Goal: Task Accomplishment & Management: Complete application form

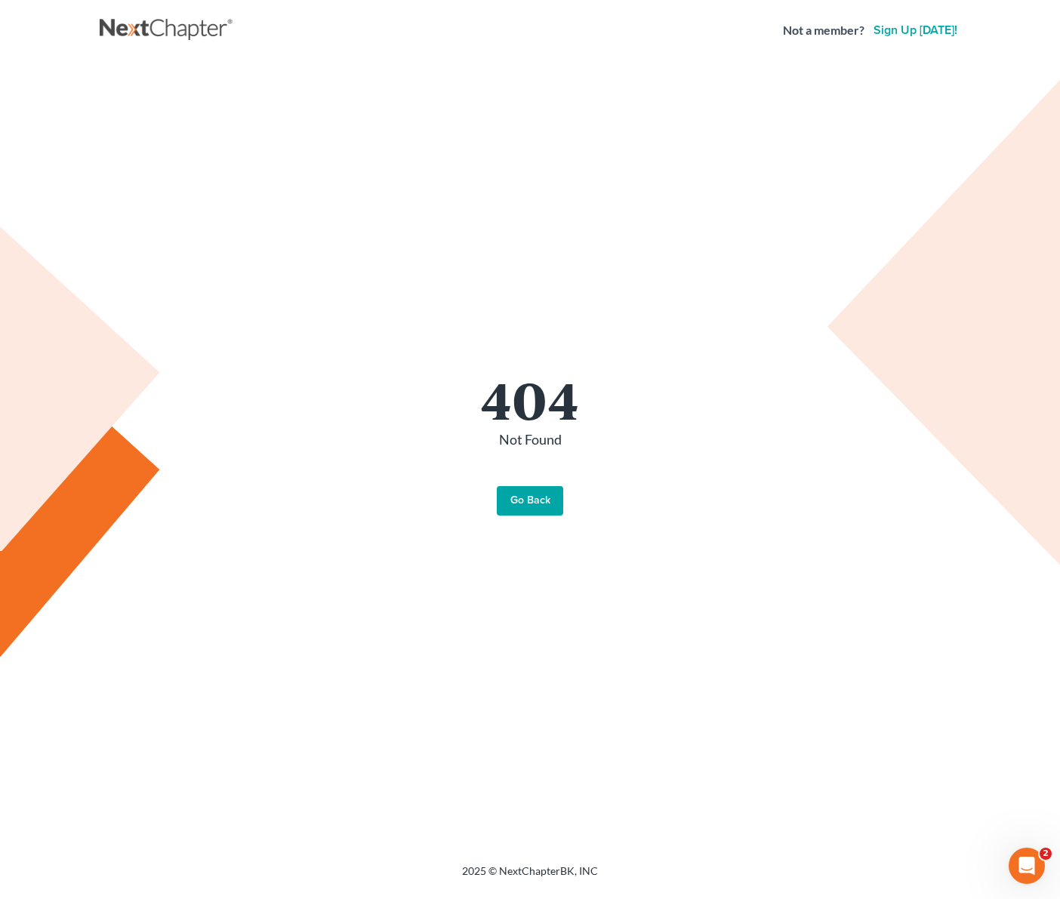
click at [547, 507] on link "Go Back" at bounding box center [530, 501] width 66 height 30
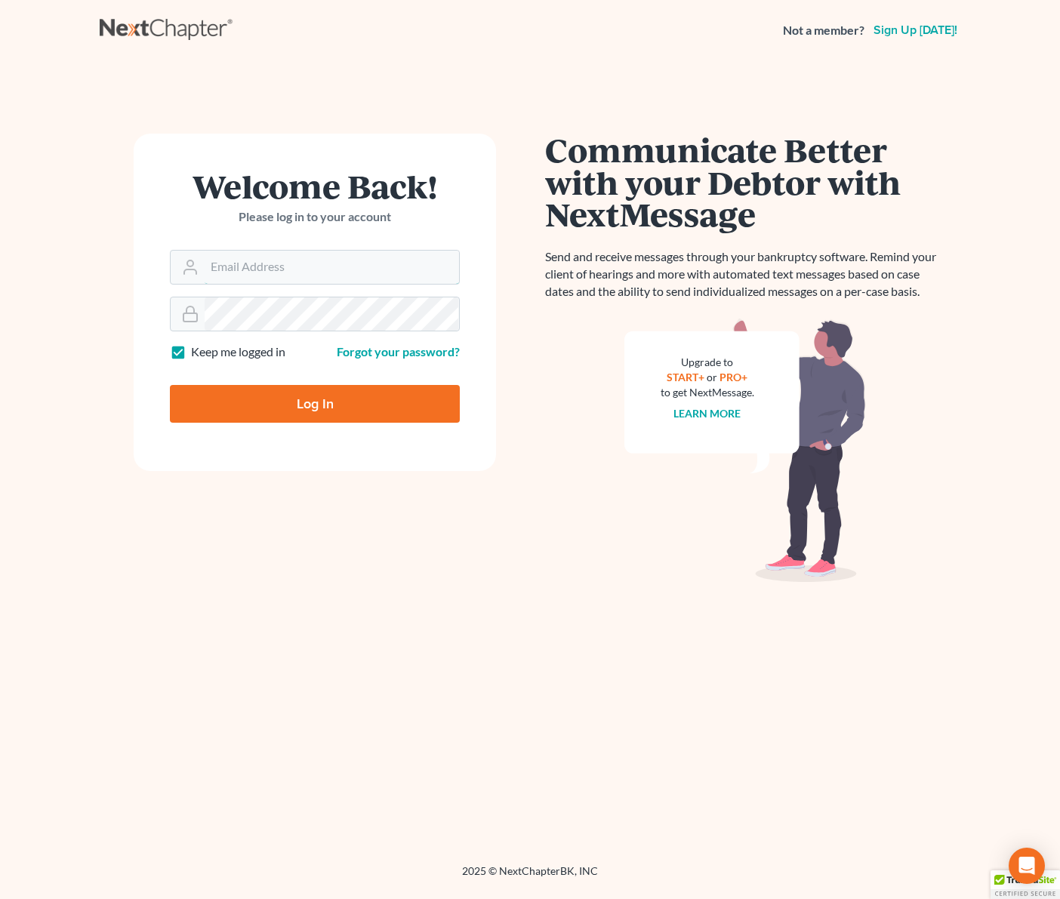
type input "[EMAIL_ADDRESS][DOMAIN_NAME]"
click at [363, 403] on input "Log In" at bounding box center [315, 404] width 290 height 38
type input "Thinking..."
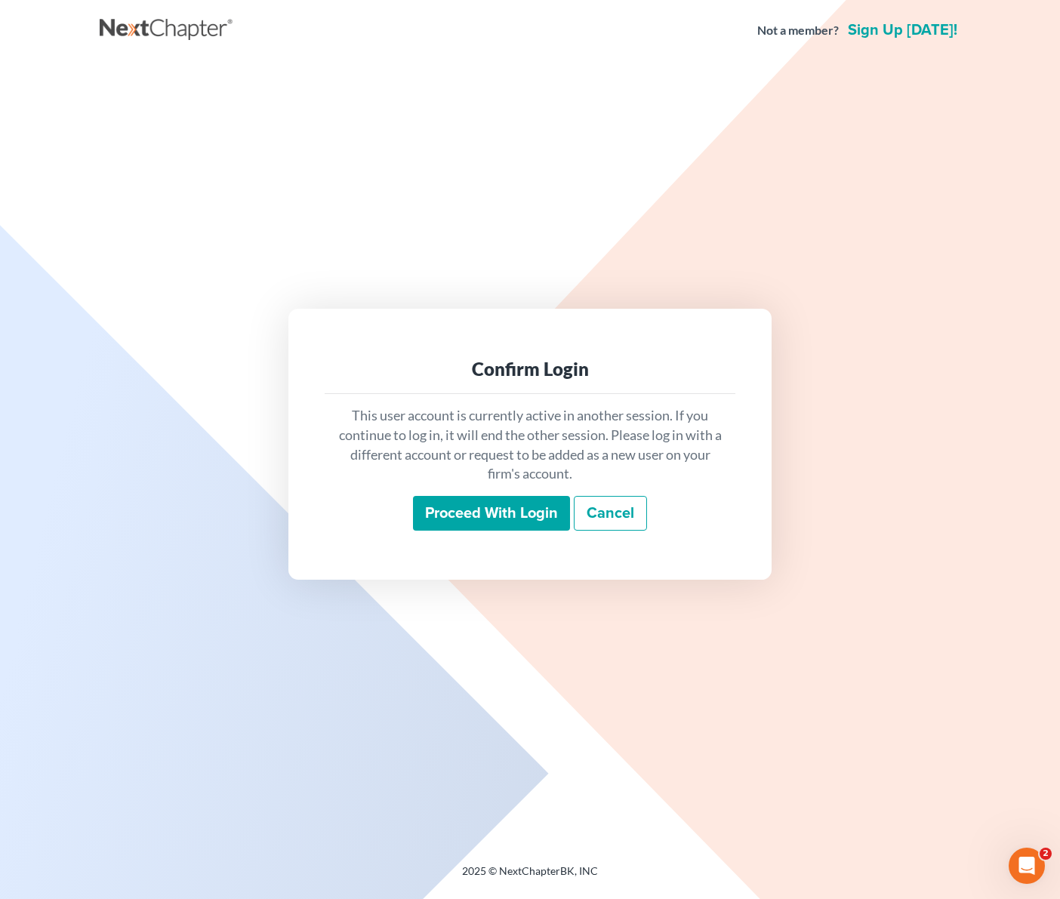
click at [528, 507] on input "Proceed with login" at bounding box center [491, 513] width 157 height 35
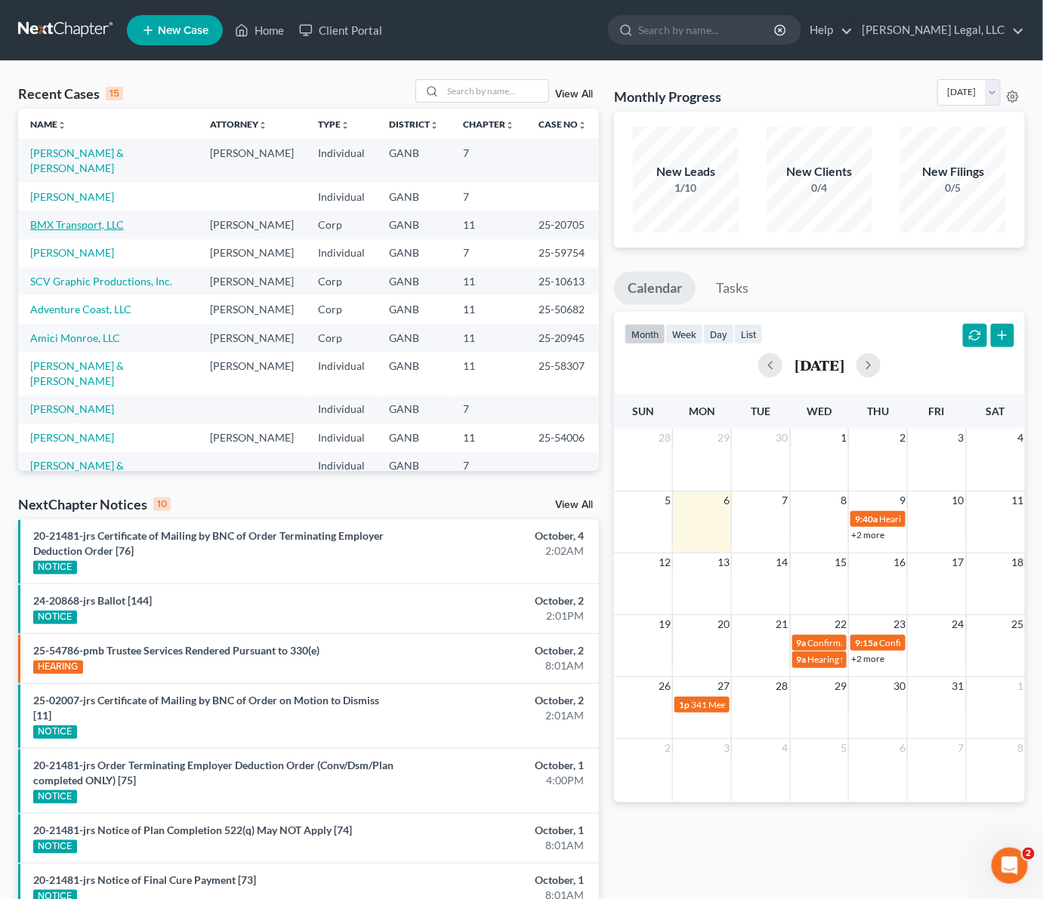
click at [73, 222] on link "BMX Transport, LLC" at bounding box center [77, 224] width 94 height 13
select select "6"
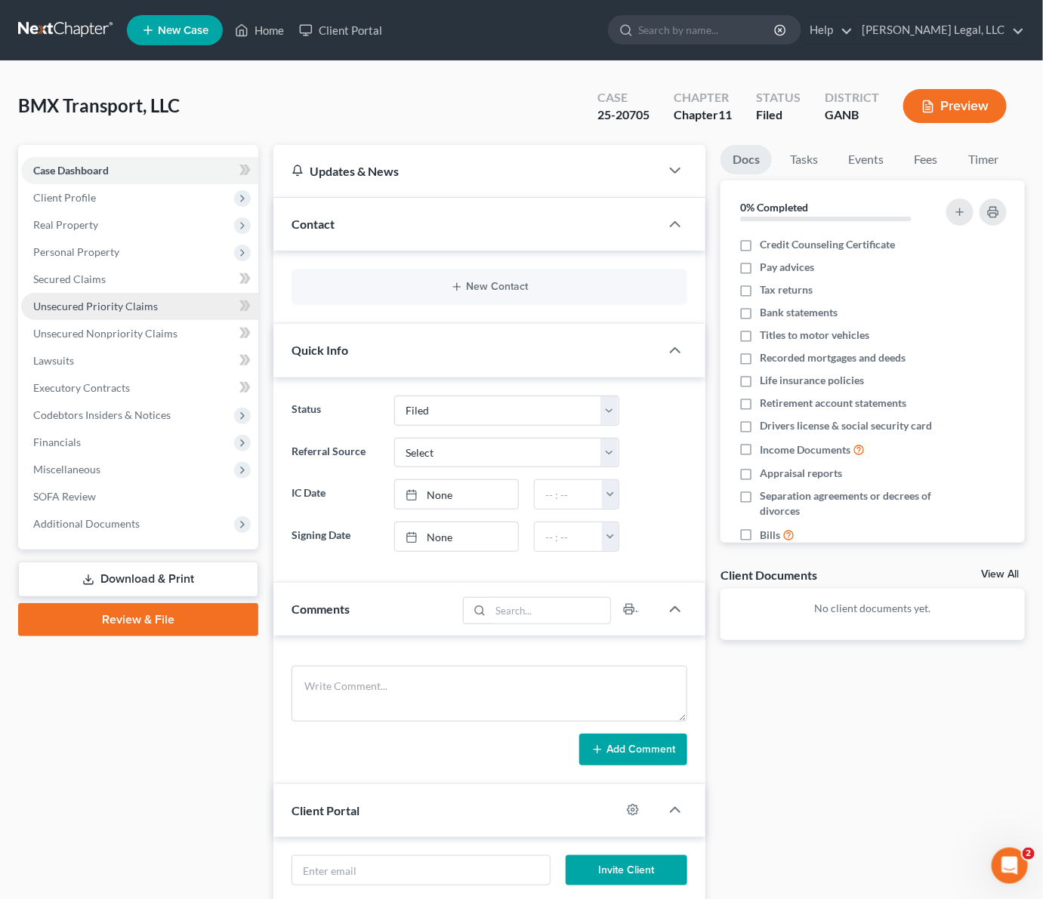
click at [84, 293] on link "Unsecured Priority Claims" at bounding box center [139, 306] width 237 height 27
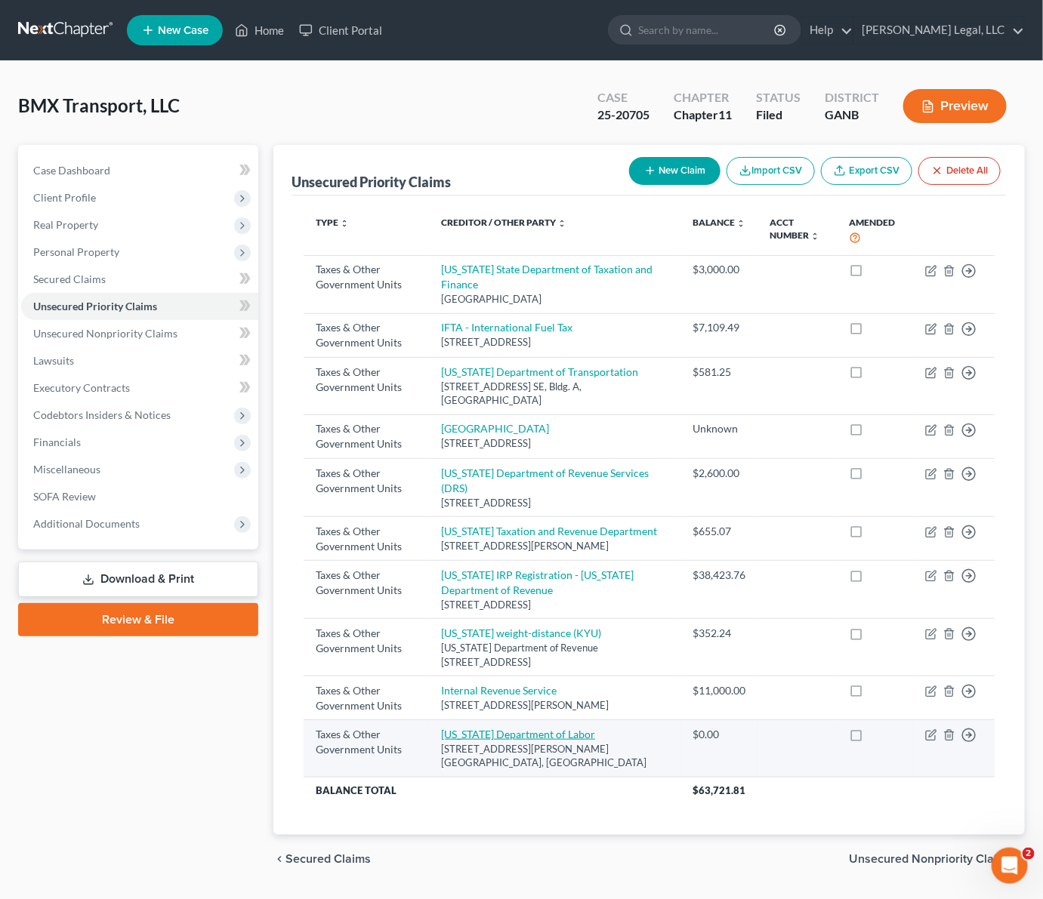
click at [496, 741] on link "Georgia Department of Labor" at bounding box center [518, 734] width 154 height 13
select select "2"
select select "10"
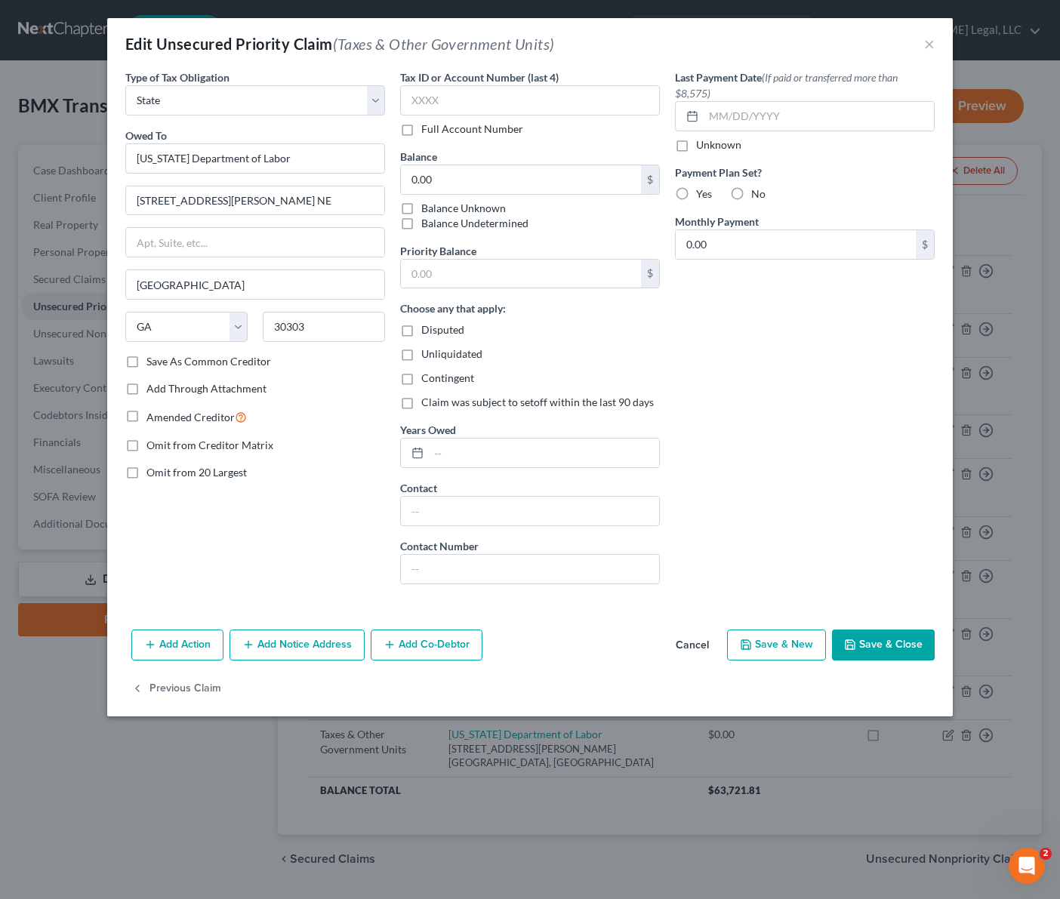
click at [249, 789] on div "Edit Unsecured Priority Claim (Taxes & Other Government Units) × Type of Tax Ob…" at bounding box center [530, 449] width 1060 height 899
click at [872, 648] on button "Save & Close" at bounding box center [883, 646] width 103 height 32
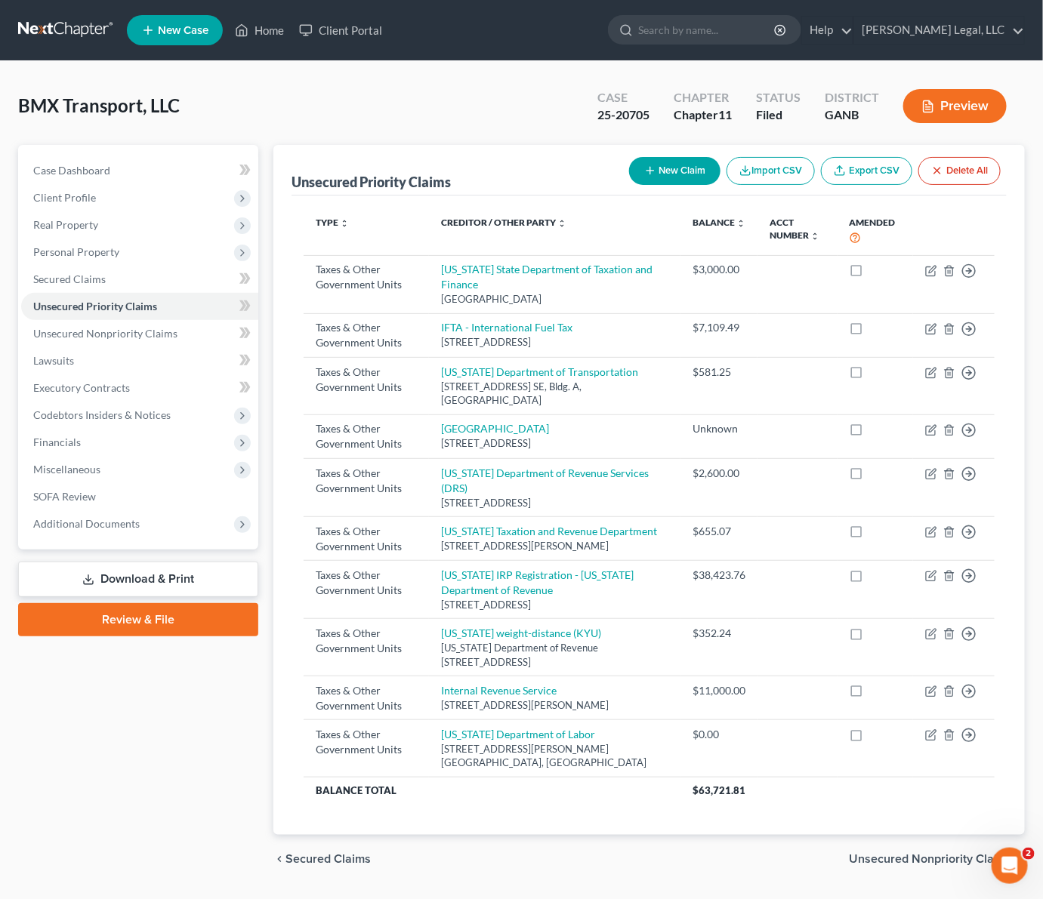
click at [173, 799] on div "Case Dashboard Payments Invoices Payments Payments Credit Report Client Profile" at bounding box center [138, 514] width 255 height 738
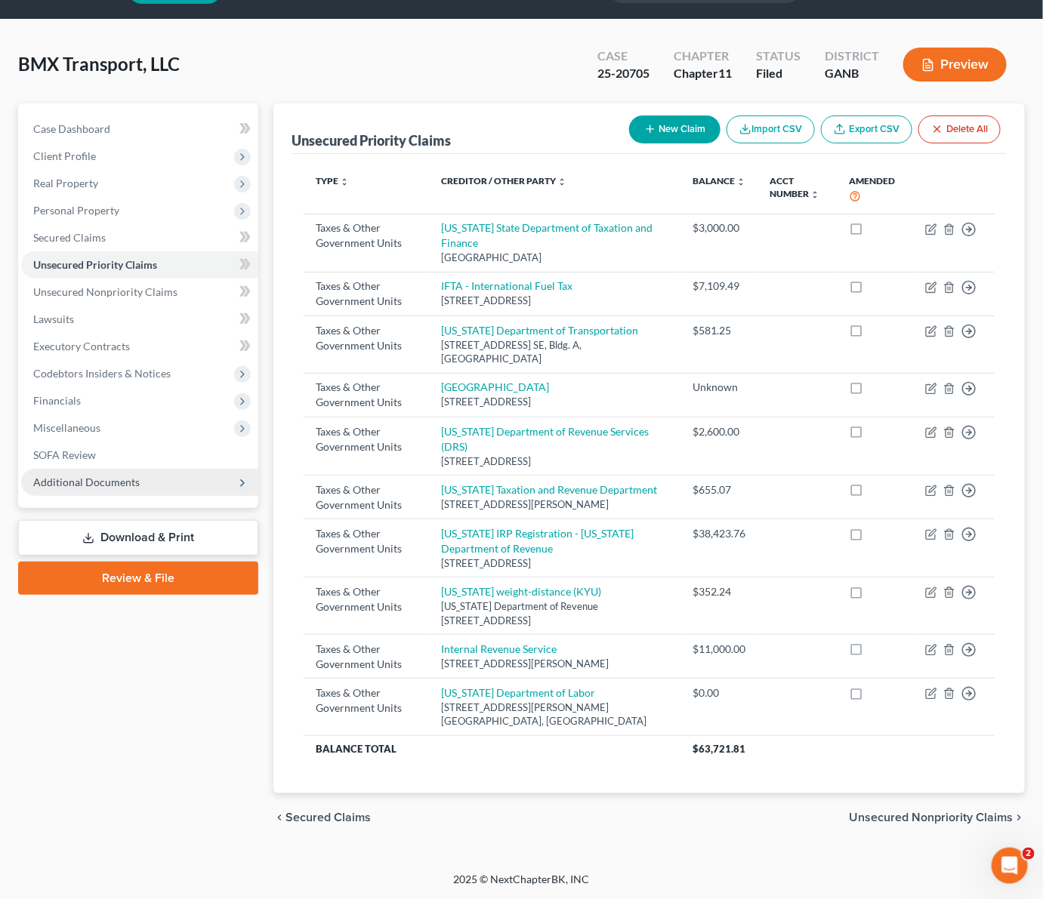
scroll to position [89, 0]
click at [75, 285] on span "Unsecured Nonpriority Claims" at bounding box center [105, 291] width 144 height 13
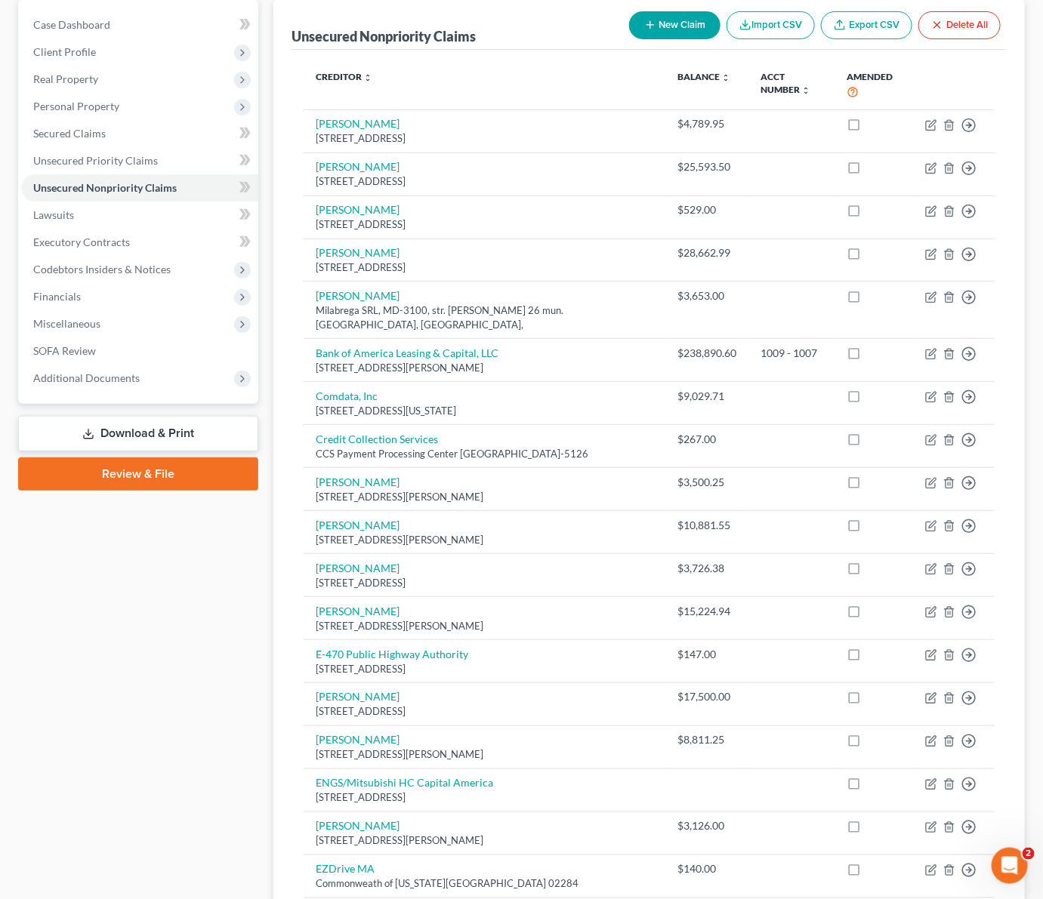
scroll to position [109, 0]
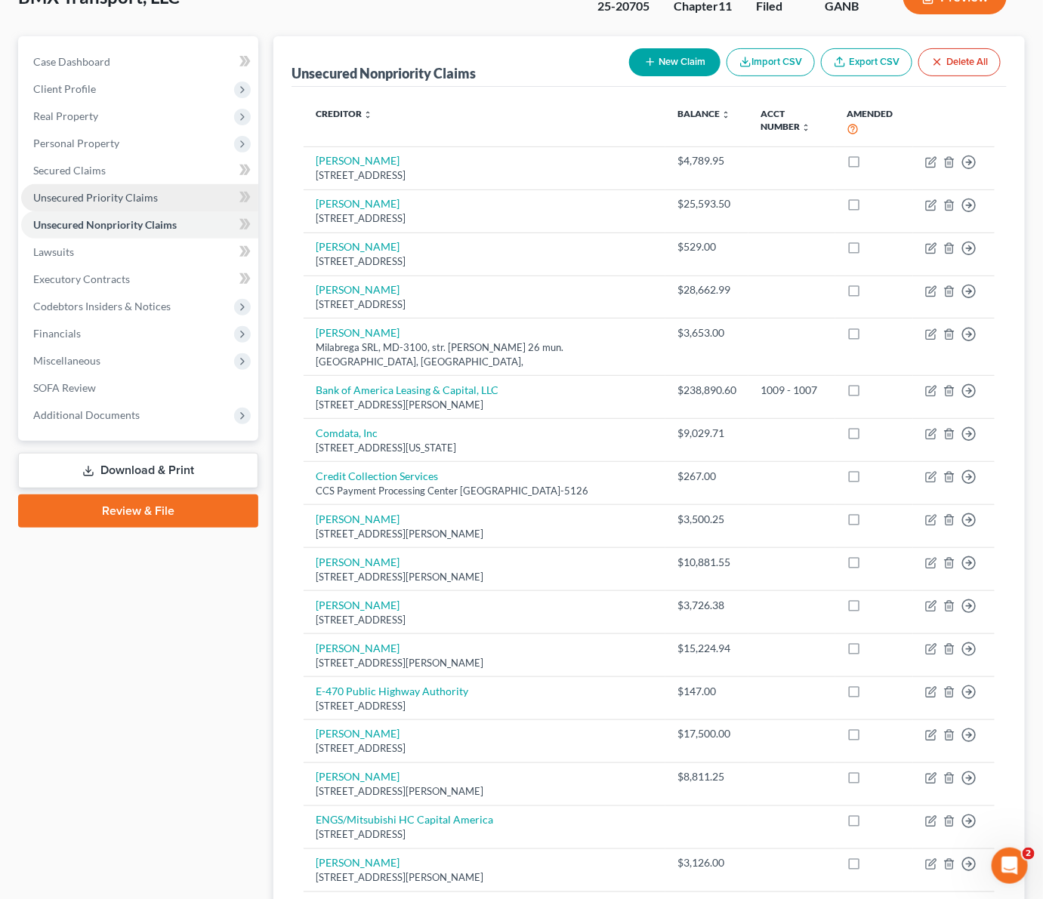
click at [94, 202] on span "Unsecured Priority Claims" at bounding box center [95, 197] width 125 height 13
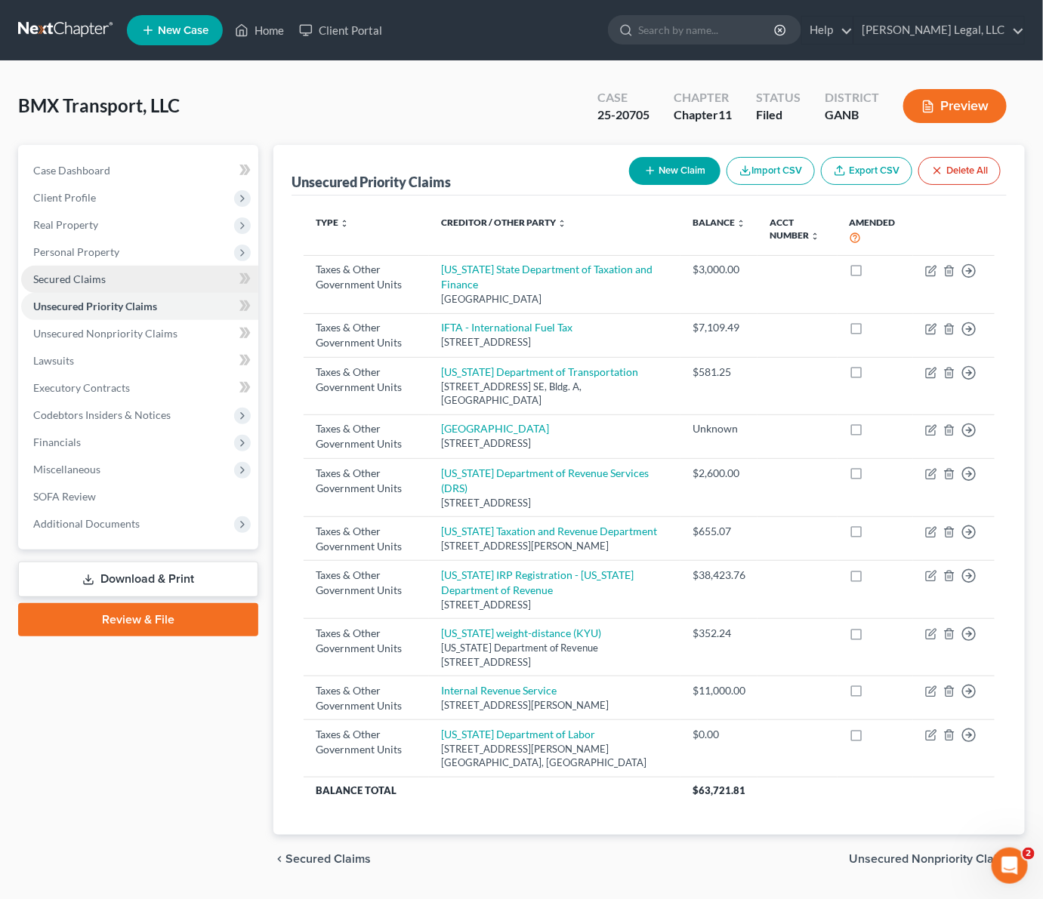
click at [91, 284] on span "Secured Claims" at bounding box center [69, 279] width 72 height 13
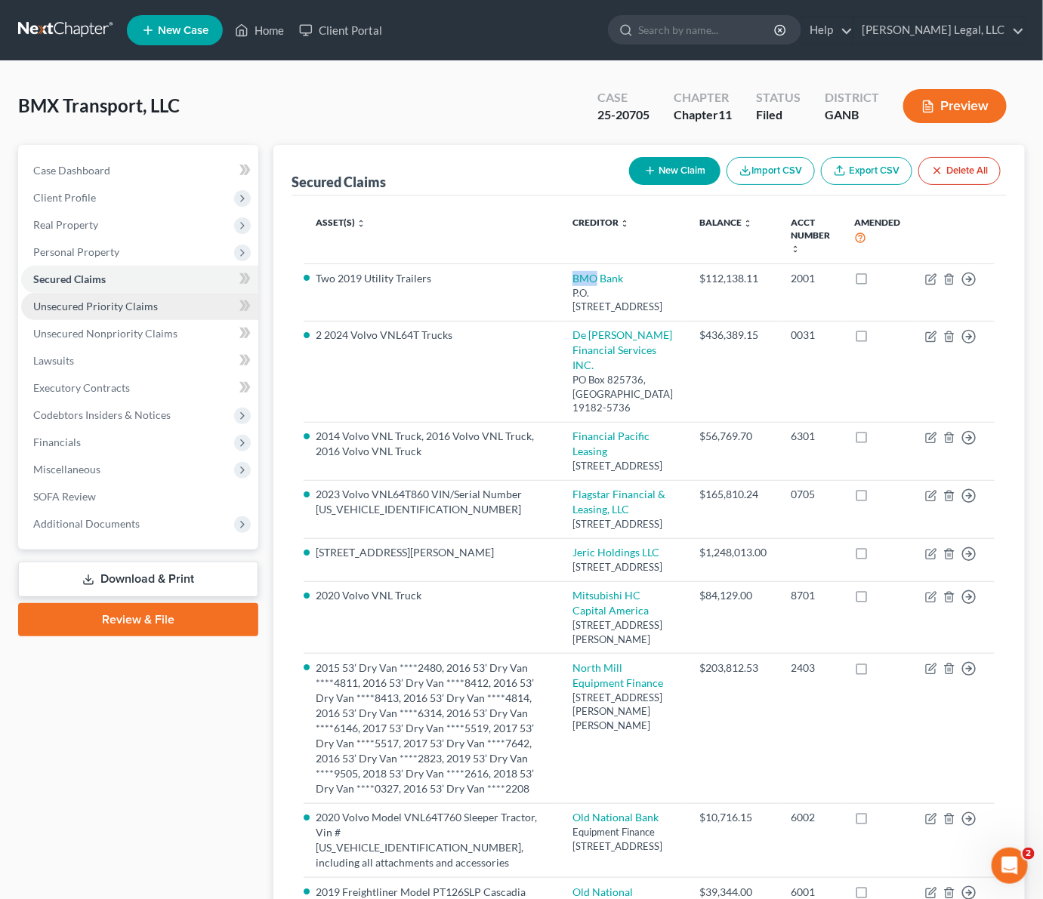
click at [141, 309] on span "Unsecured Priority Claims" at bounding box center [95, 306] width 125 height 13
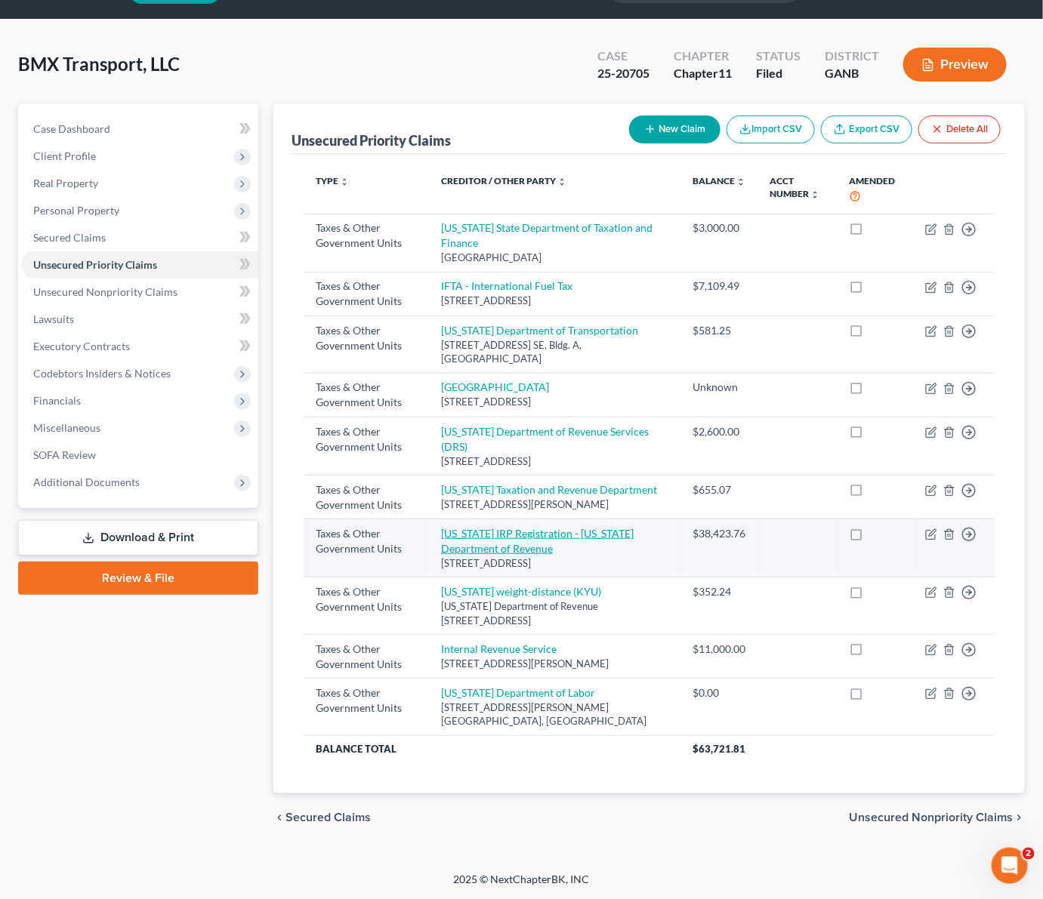
scroll to position [89, 0]
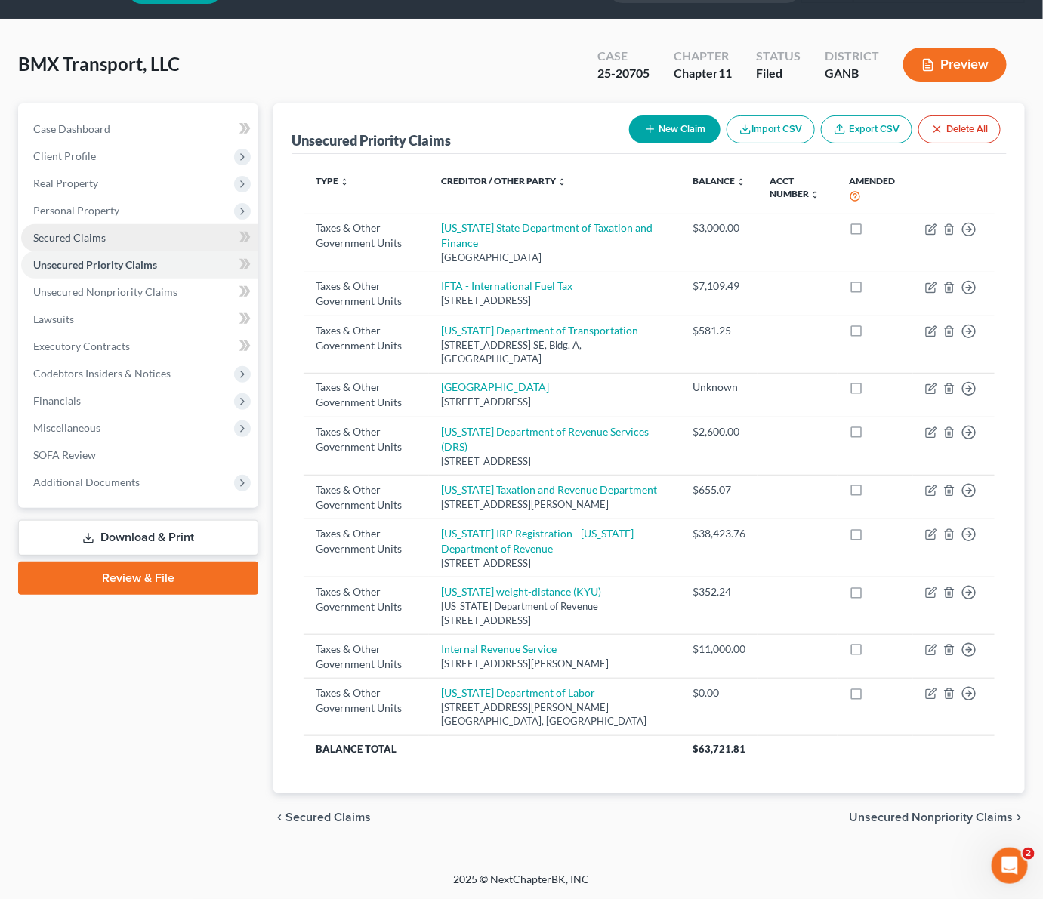
click at [87, 231] on span "Secured Claims" at bounding box center [69, 237] width 72 height 13
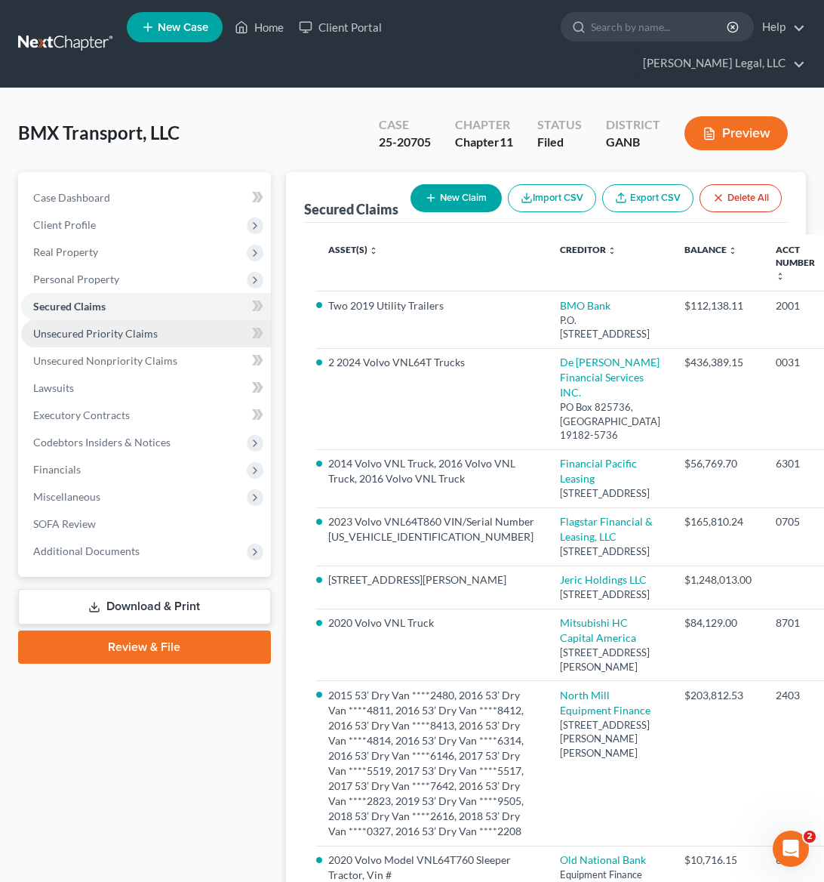
click at [134, 327] on span "Unsecured Priority Claims" at bounding box center [95, 333] width 125 height 13
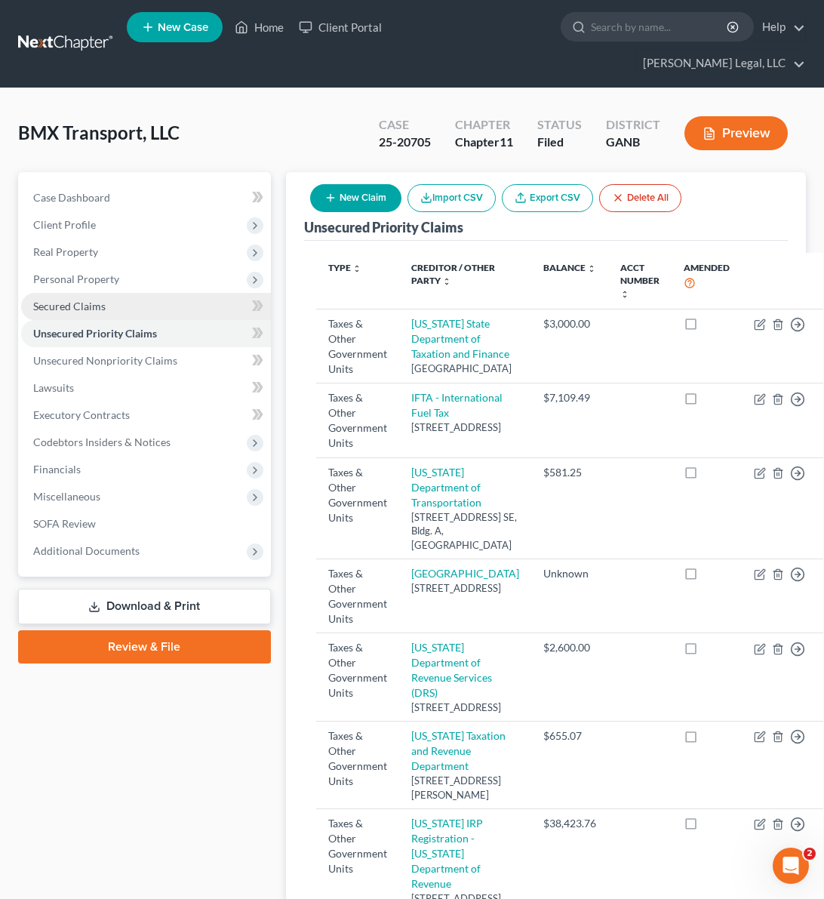
click at [93, 300] on span "Secured Claims" at bounding box center [69, 306] width 72 height 13
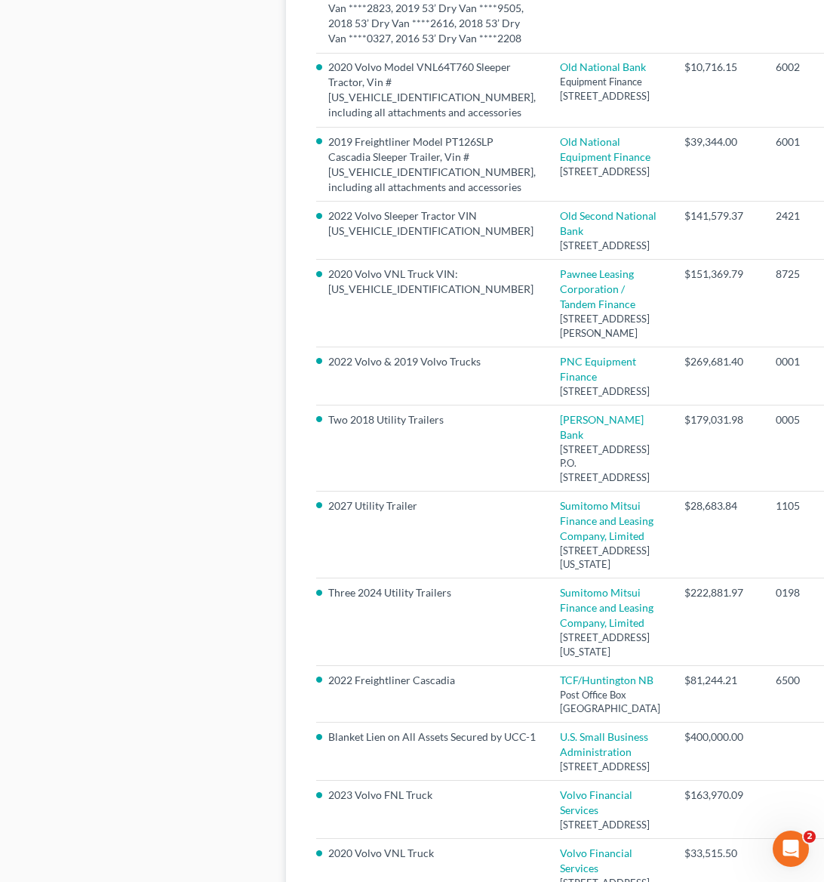
scroll to position [793, 45]
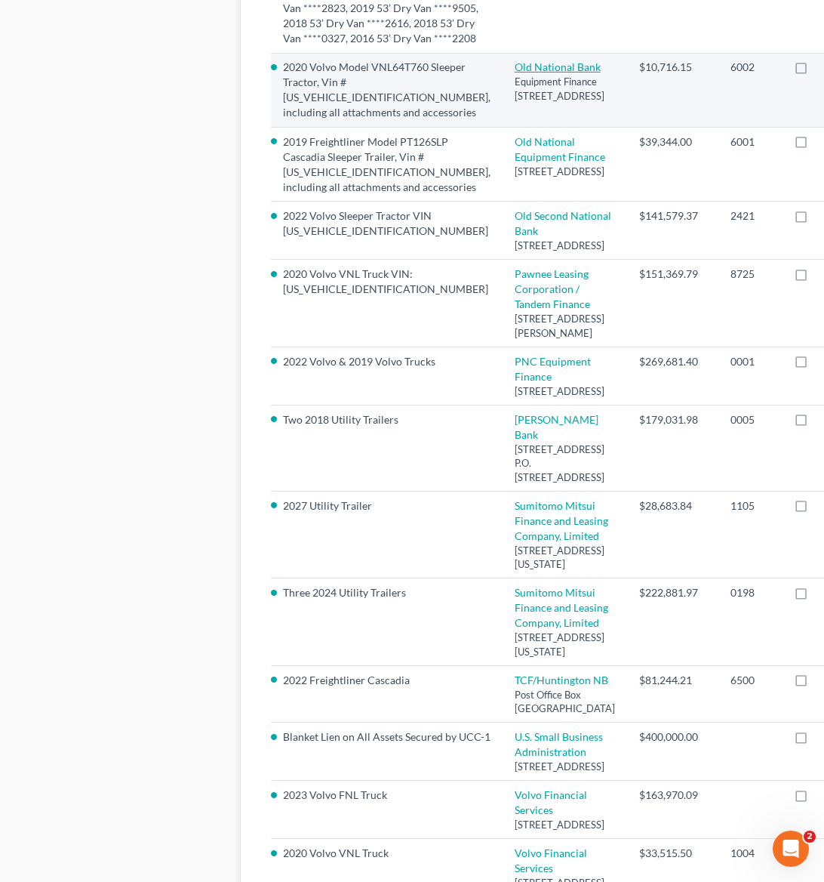
click at [515, 73] on link "Old National Bank" at bounding box center [558, 66] width 86 height 13
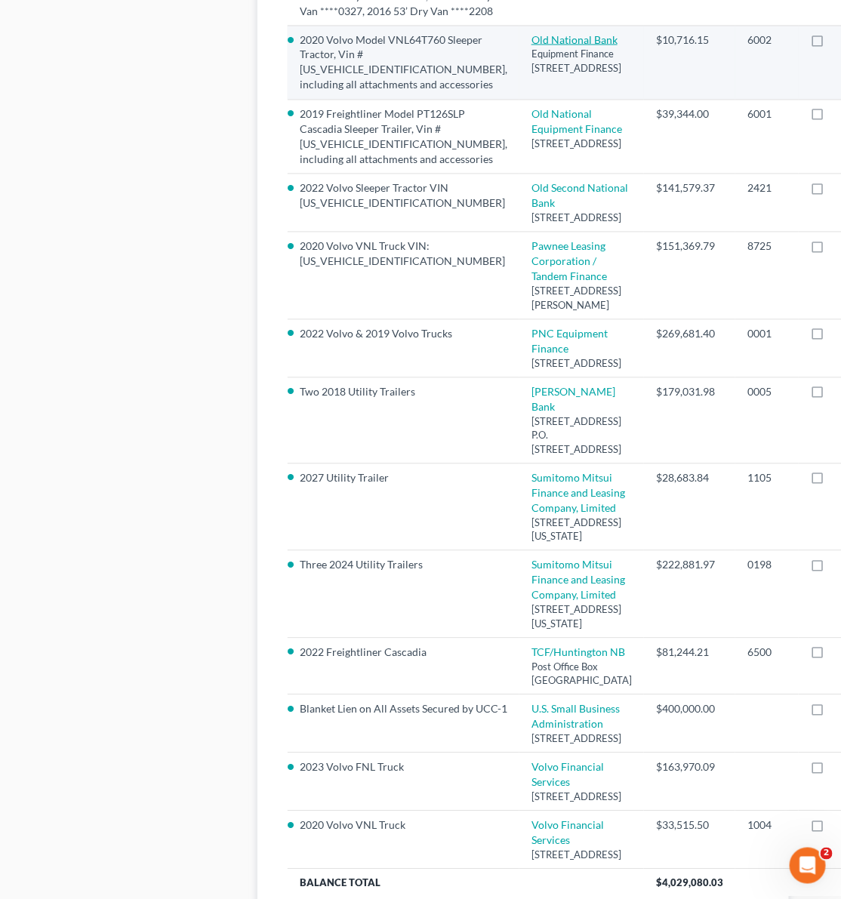
select select "14"
select select "0"
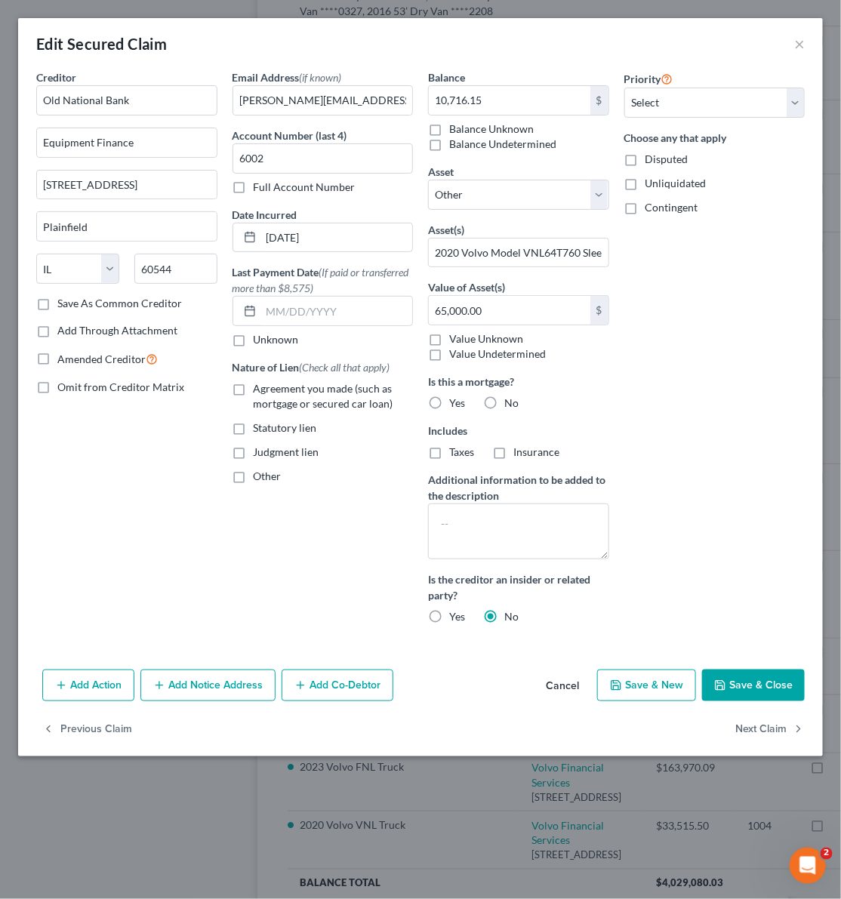
click at [686, 352] on div "Priority Select 1st 2nd 3rd 4th 5th 6th 7th 8th 9th 10th 11th 12th 13th 14th 15…" at bounding box center [715, 352] width 196 height 567
click at [793, 38] on div "Edit Secured Claim ×" at bounding box center [420, 43] width 805 height 51
click at [802, 46] on button "×" at bounding box center [799, 44] width 11 height 18
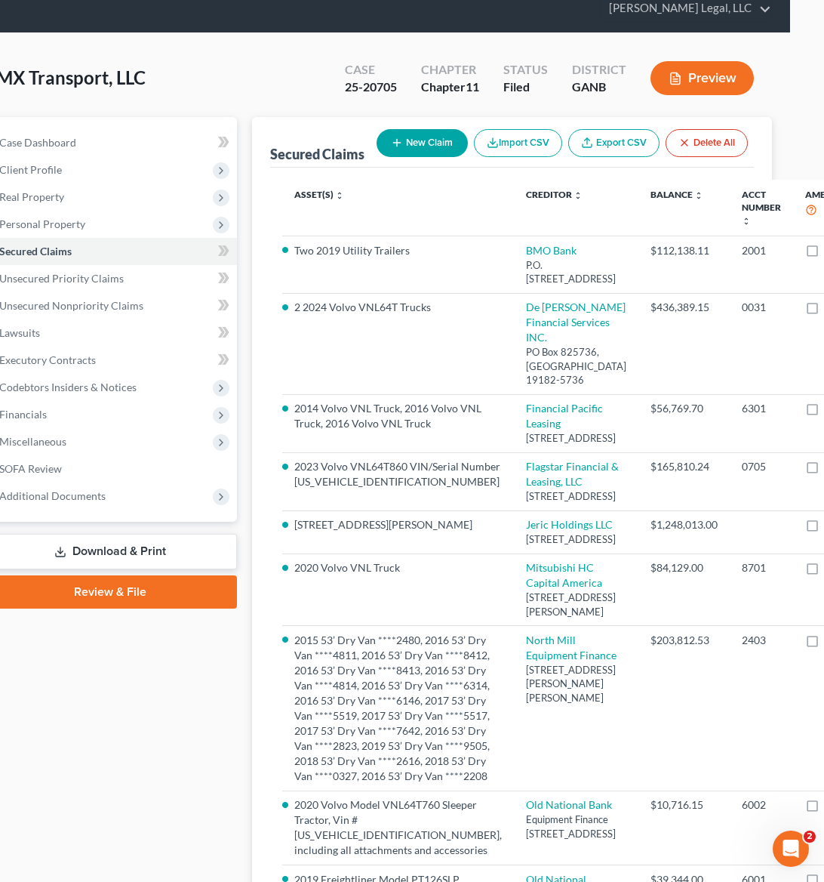
scroll to position [0, 34]
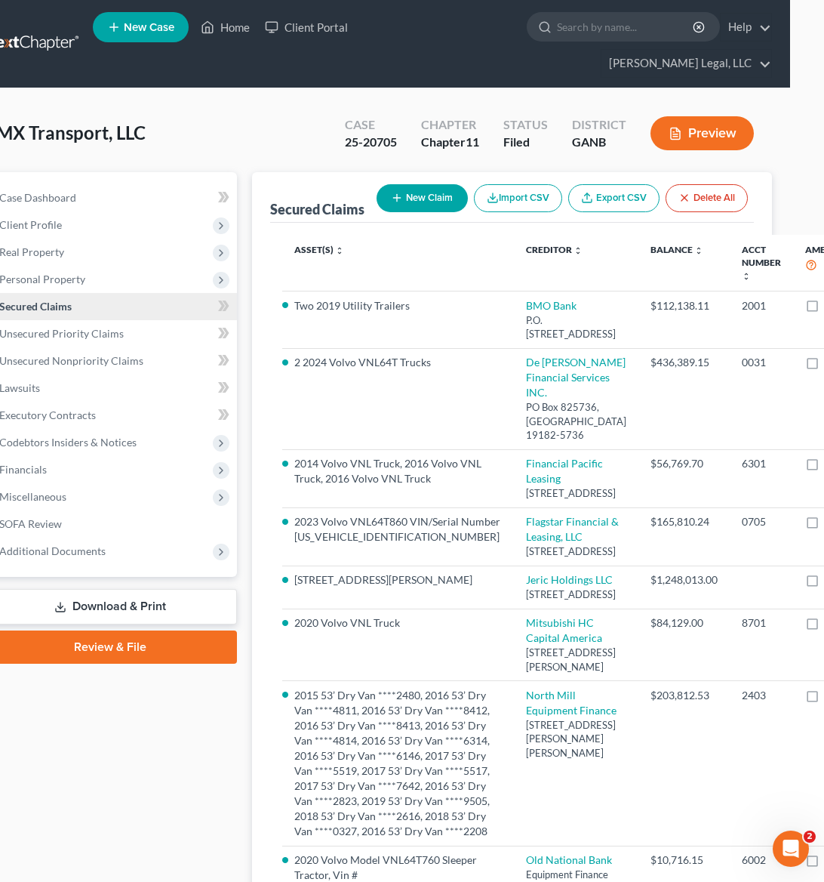
click at [62, 300] on span "Secured Claims" at bounding box center [35, 306] width 72 height 13
click at [91, 354] on span "Unsecured Nonpriority Claims" at bounding box center [71, 360] width 144 height 13
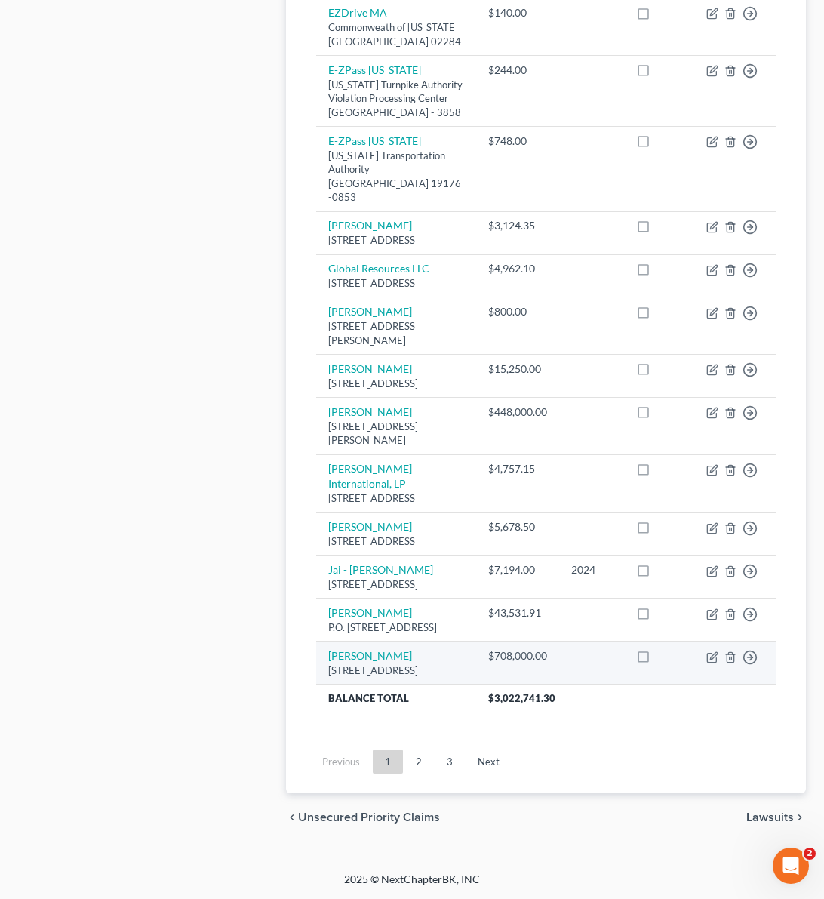
scroll to position [1364, 0]
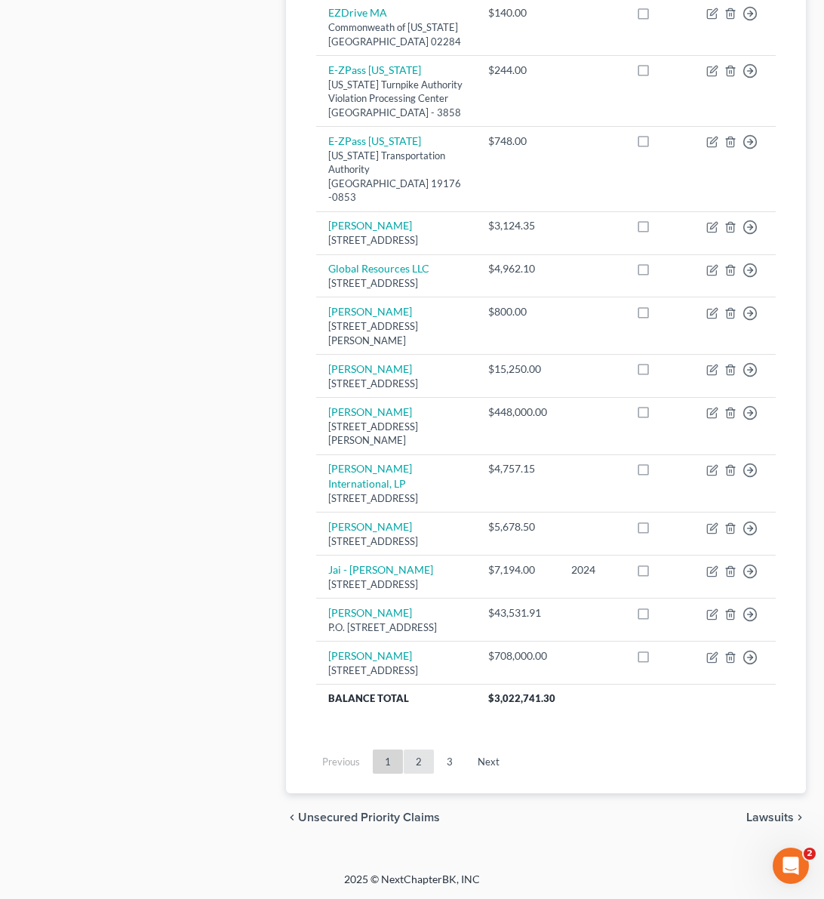
click at [421, 774] on link "2" at bounding box center [419, 762] width 30 height 24
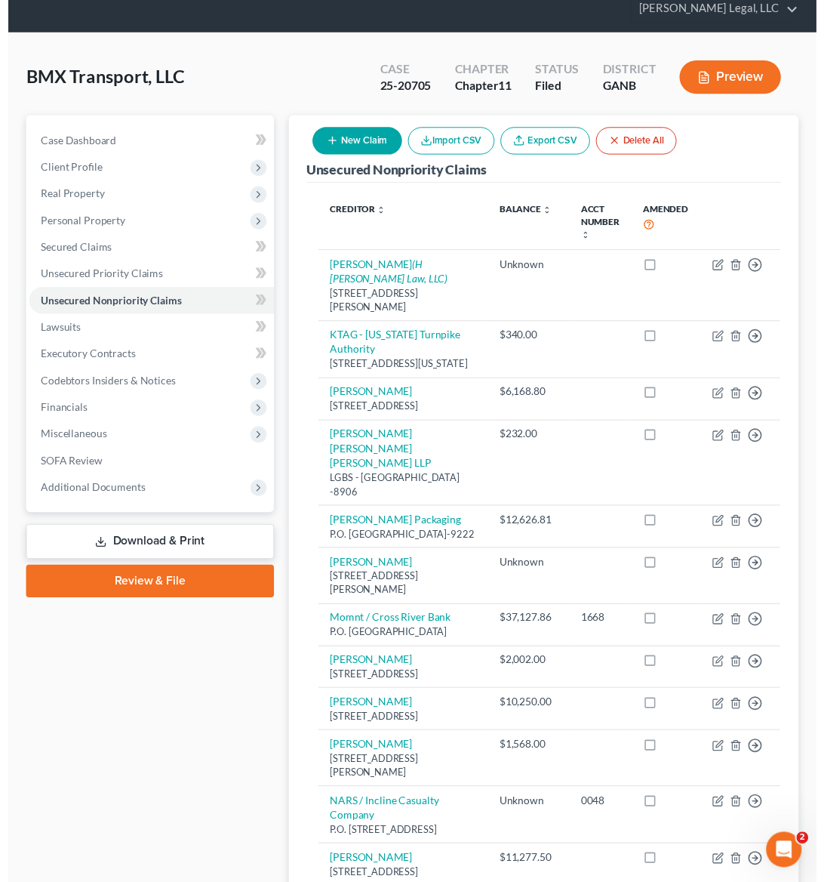
scroll to position [0, 0]
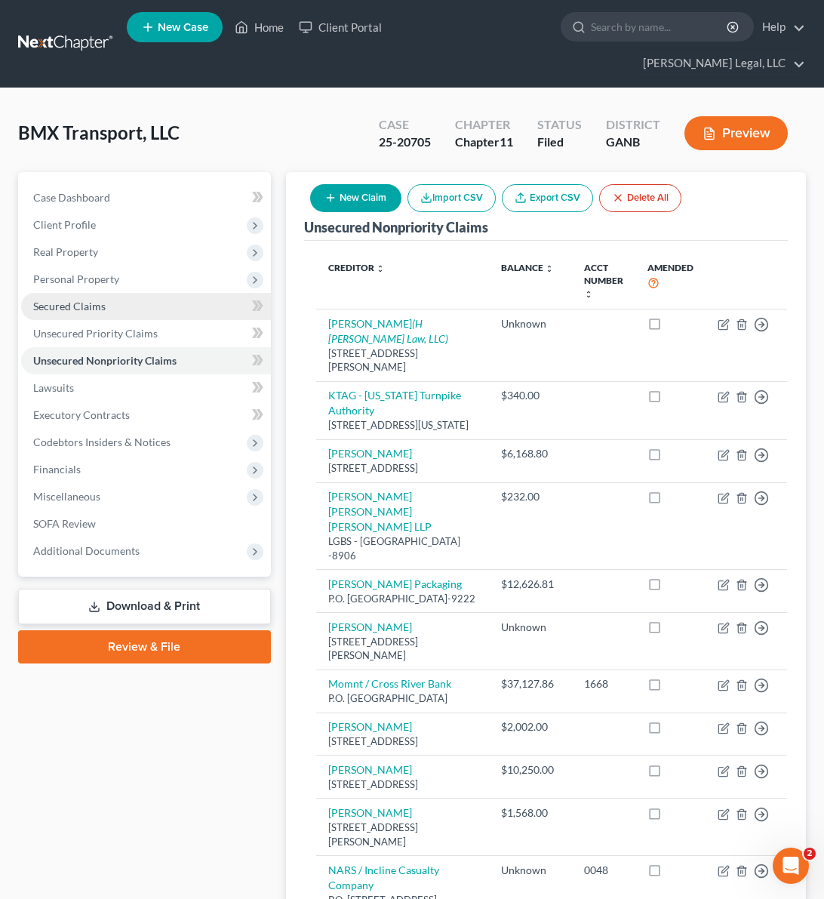
click at [60, 300] on span "Secured Claims" at bounding box center [69, 306] width 72 height 13
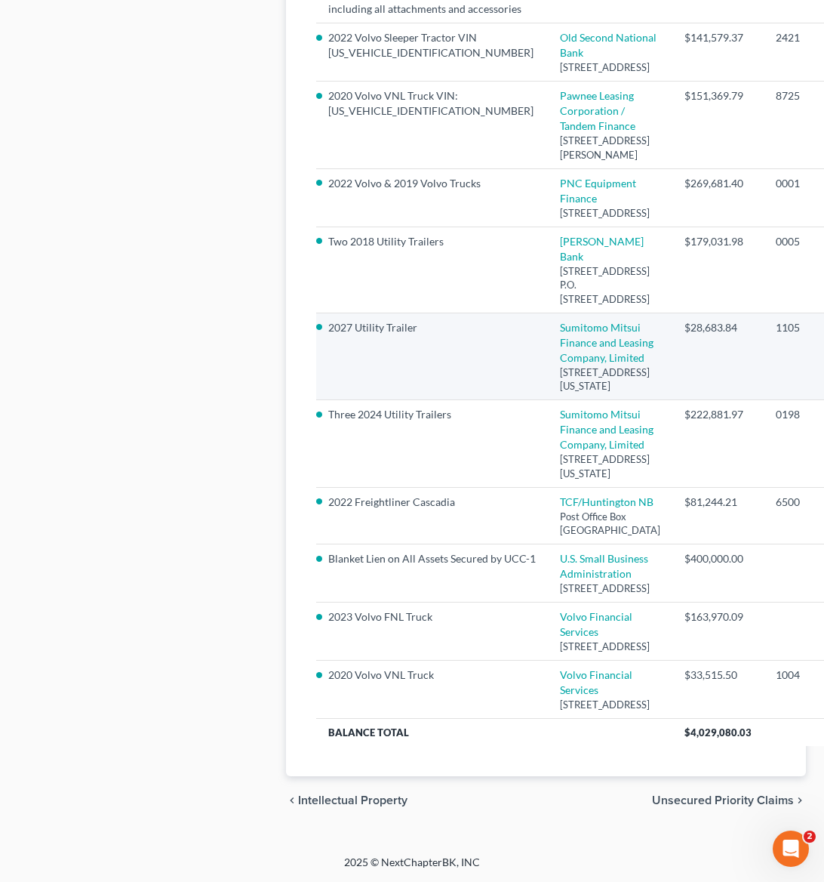
scroll to position [1472, 0]
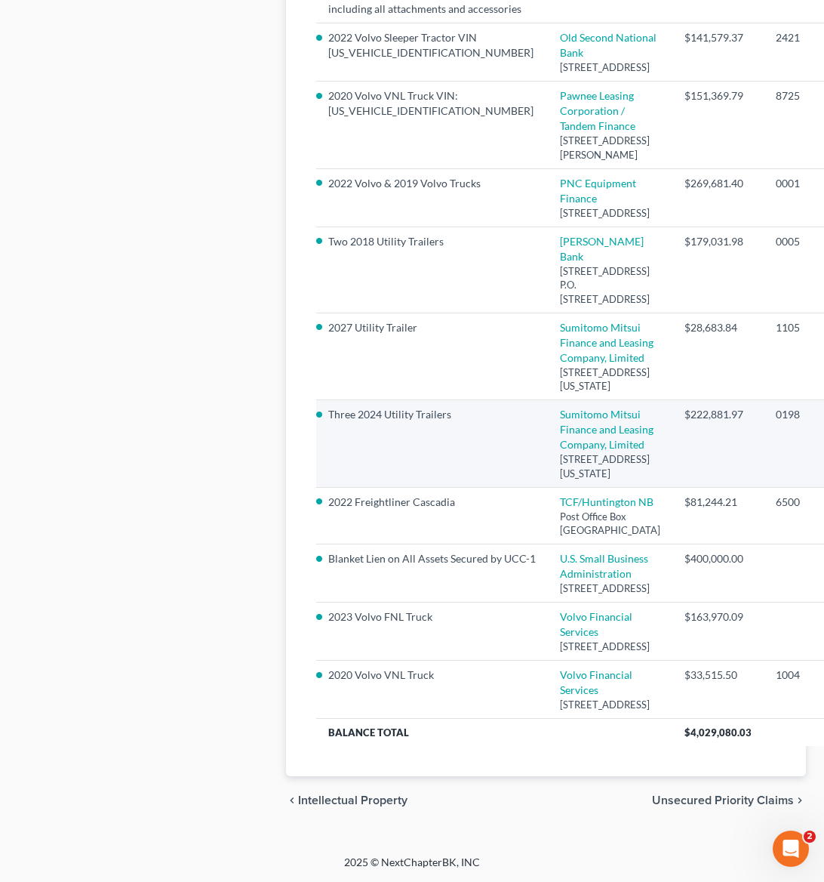
click at [673, 488] on td "$222,881.97" at bounding box center [718, 444] width 91 height 88
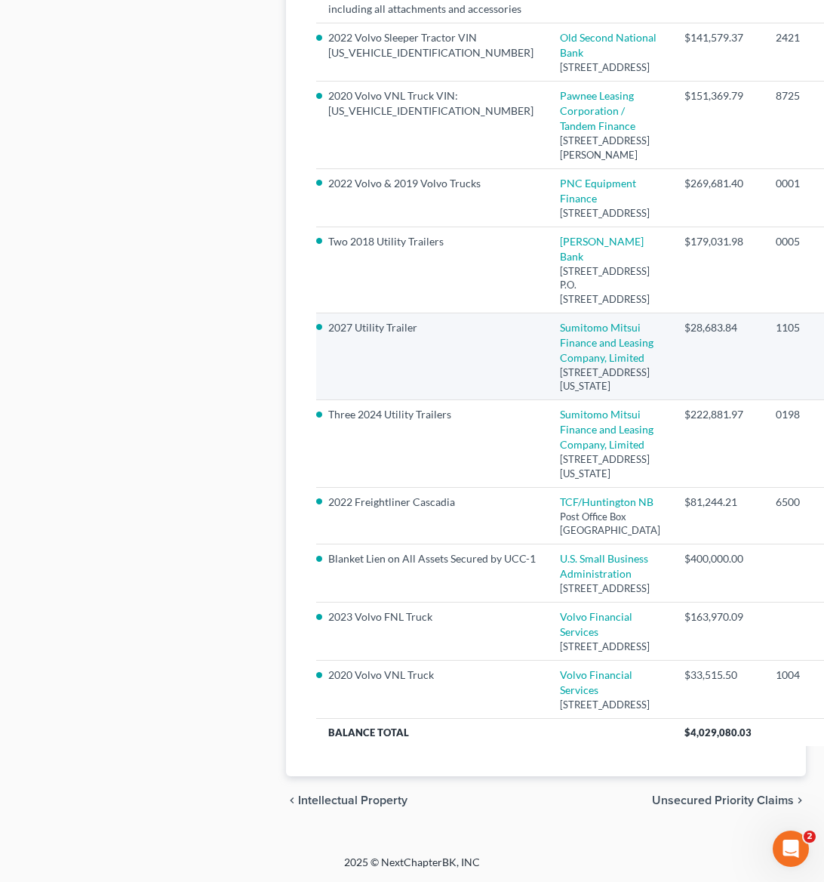
click at [764, 400] on td "1105" at bounding box center [795, 357] width 63 height 88
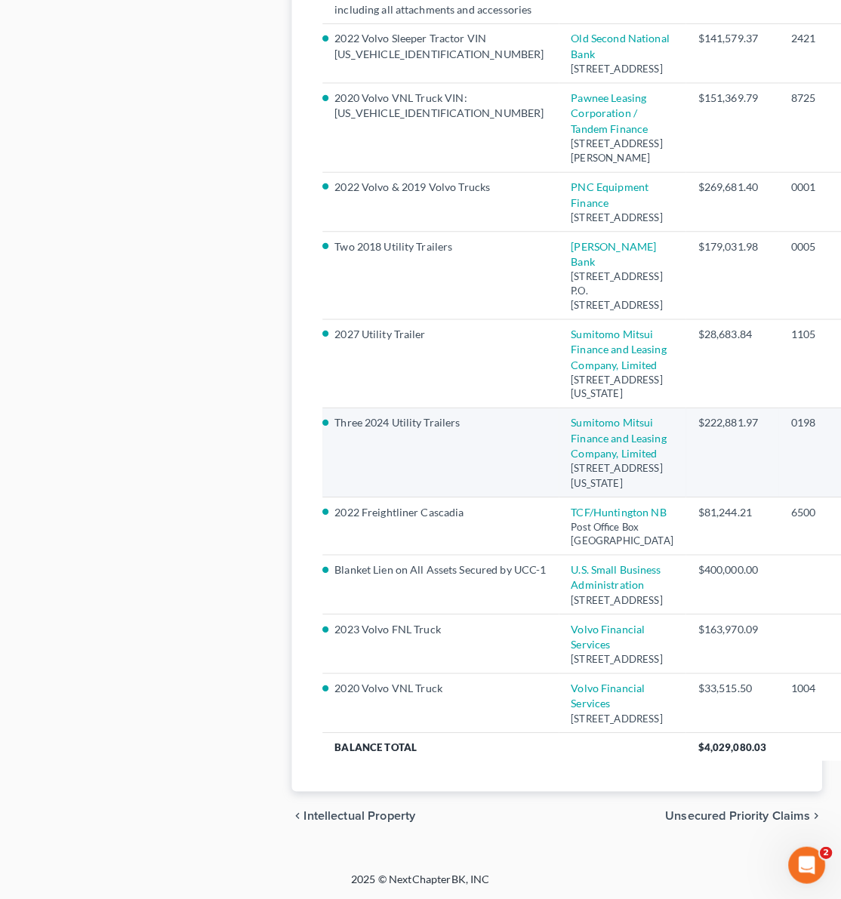
scroll to position [1606, 0]
click at [560, 408] on link "Sumitomo Mitsui Finance and Leasing Company, Limited" at bounding box center [607, 429] width 94 height 43
select select "35"
select select "0"
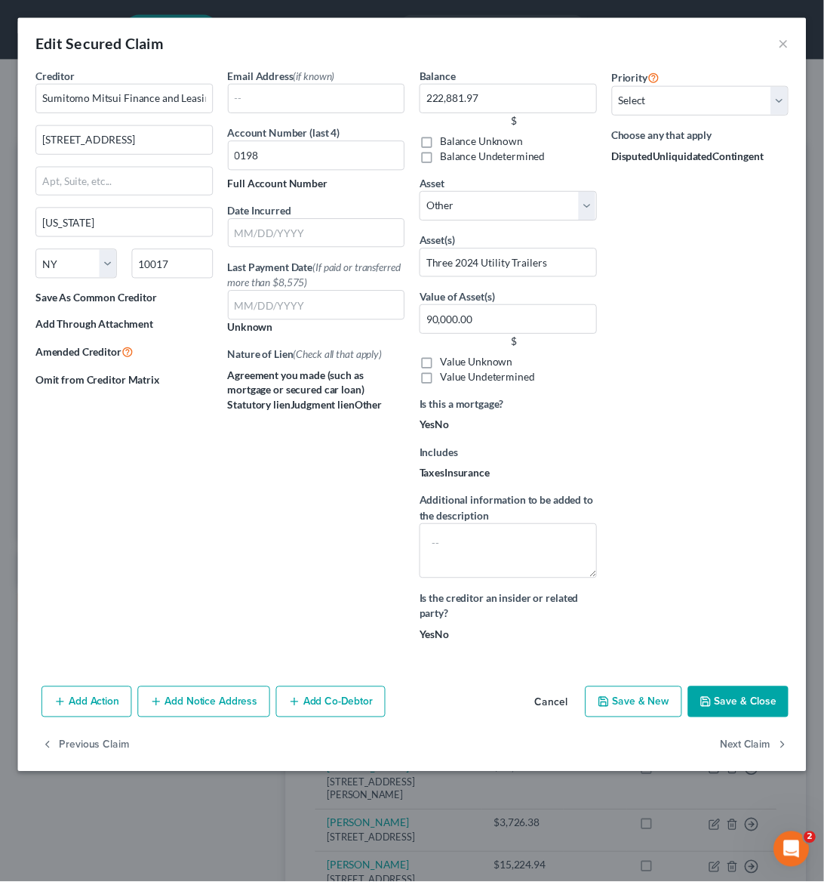
scroll to position [0, 34]
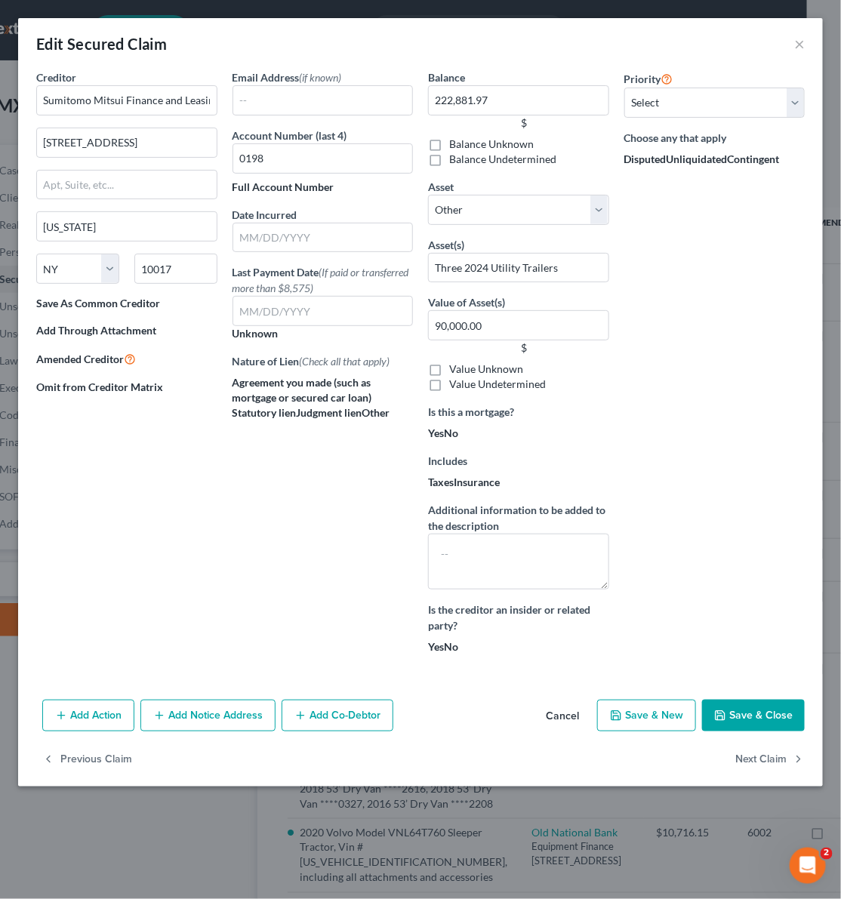
click at [573, 709] on button "Cancel" at bounding box center [562, 716] width 57 height 30
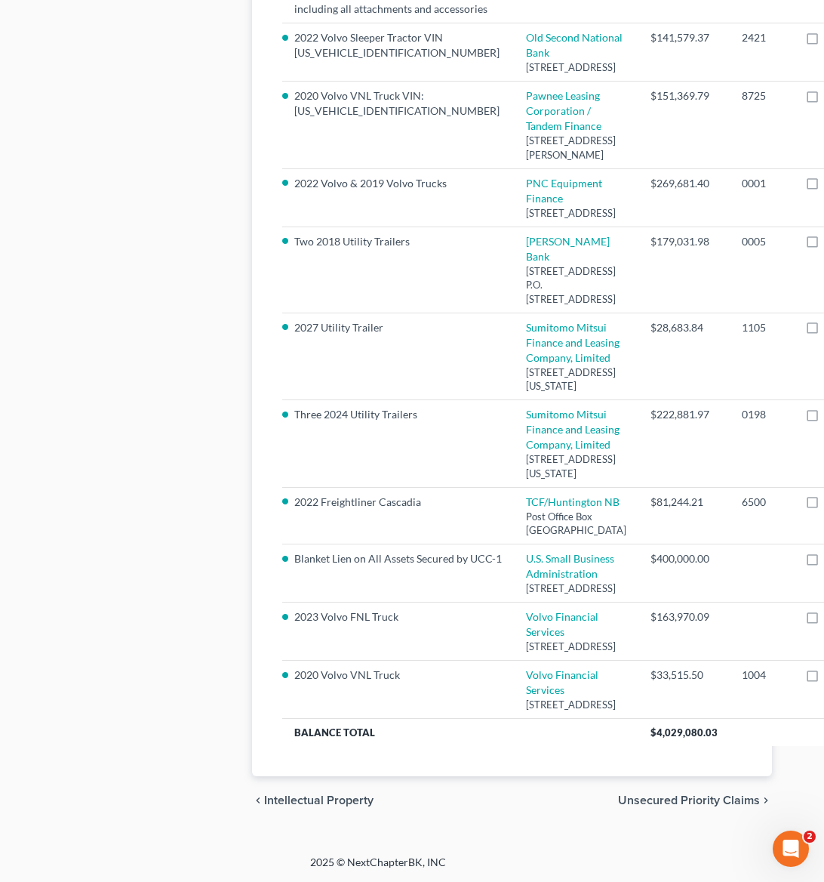
scroll to position [1565, 34]
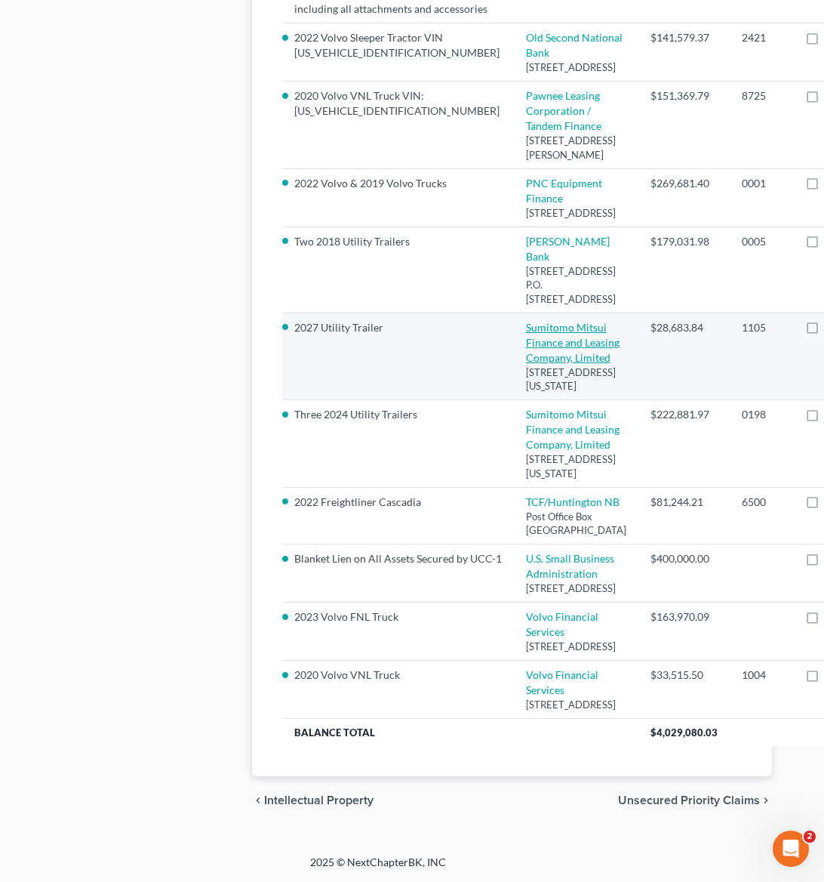
click at [526, 321] on link "Sumitomo Mitsui Finance and Leasing Company, Limited" at bounding box center [573, 342] width 94 height 43
select select "35"
select select "0"
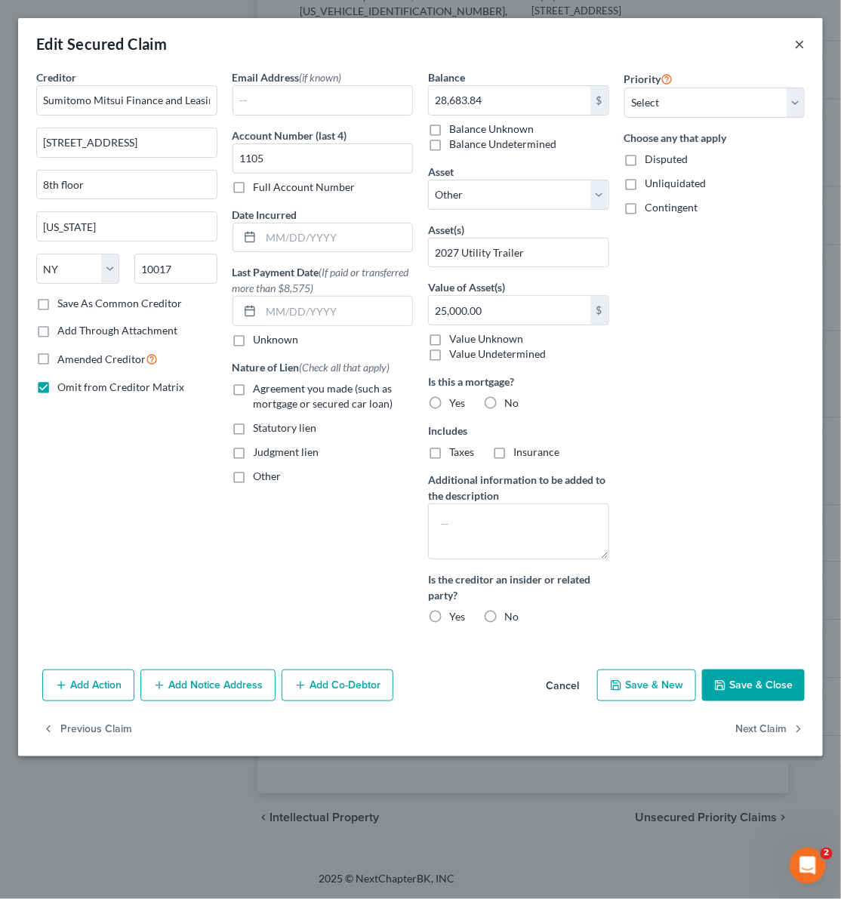
click at [798, 45] on button "×" at bounding box center [799, 44] width 11 height 18
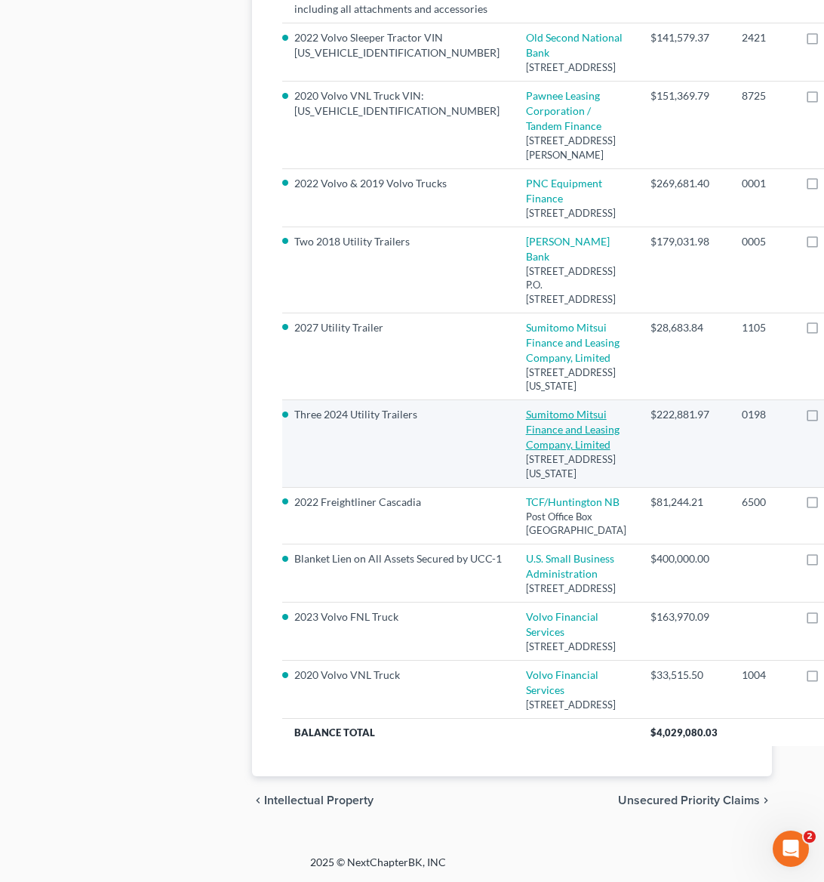
click at [526, 408] on link "Sumitomo Mitsui Finance and Leasing Company, Limited" at bounding box center [573, 429] width 94 height 43
select select "35"
select select "0"
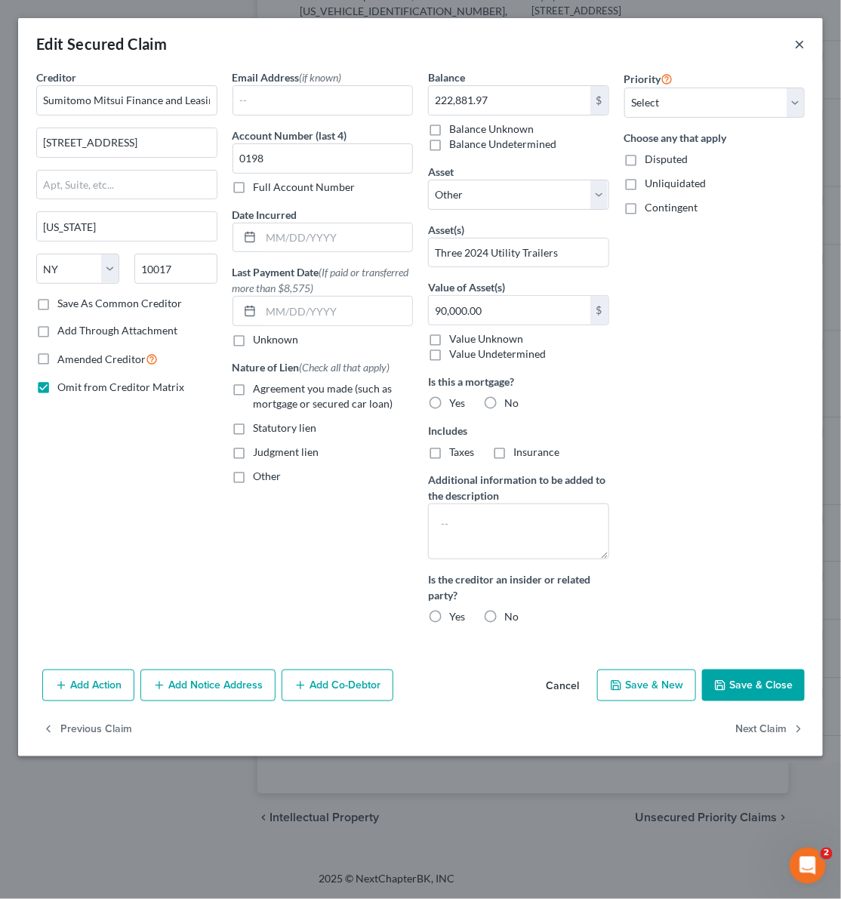
click at [795, 38] on button "×" at bounding box center [799, 44] width 11 height 18
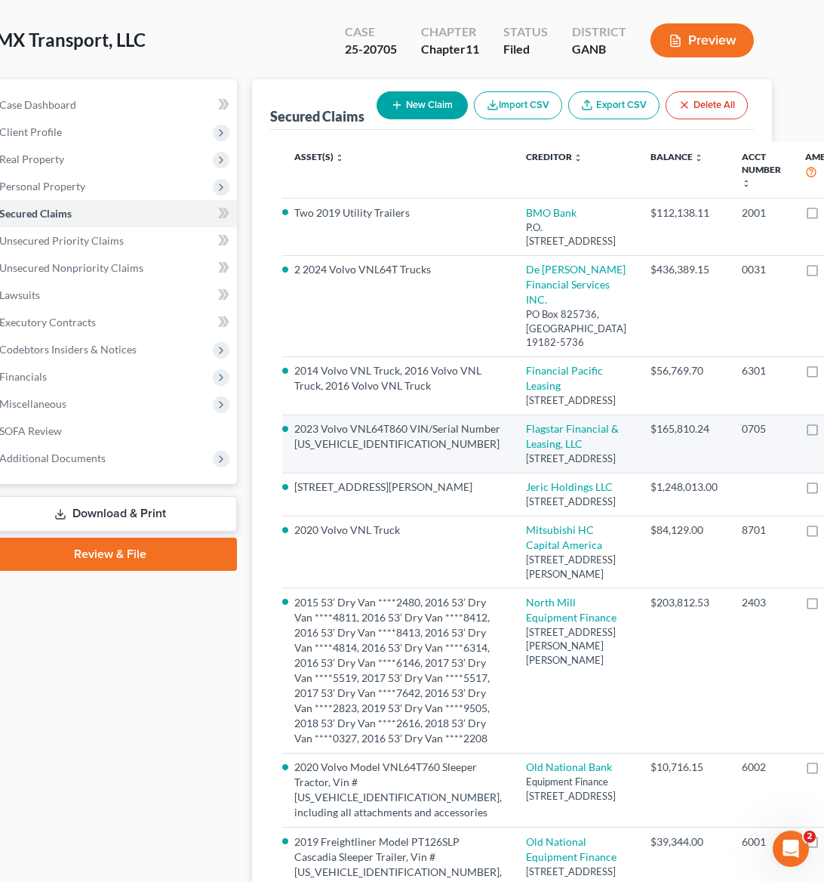
scroll to position [731, 34]
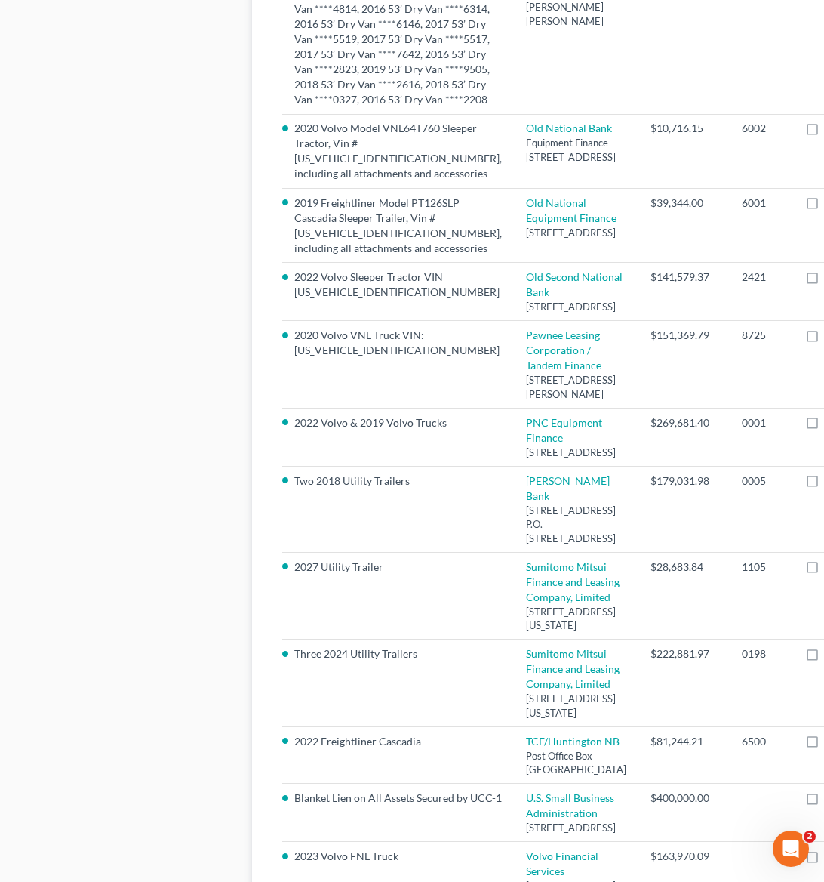
drag, startPoint x: 156, startPoint y: 393, endPoint x: 165, endPoint y: 356, distance: 38.1
click at [156, 393] on div "Case Dashboard Payments Invoices Payments Payments Credit Report Client Profile" at bounding box center [111, 253] width 268 height 1624
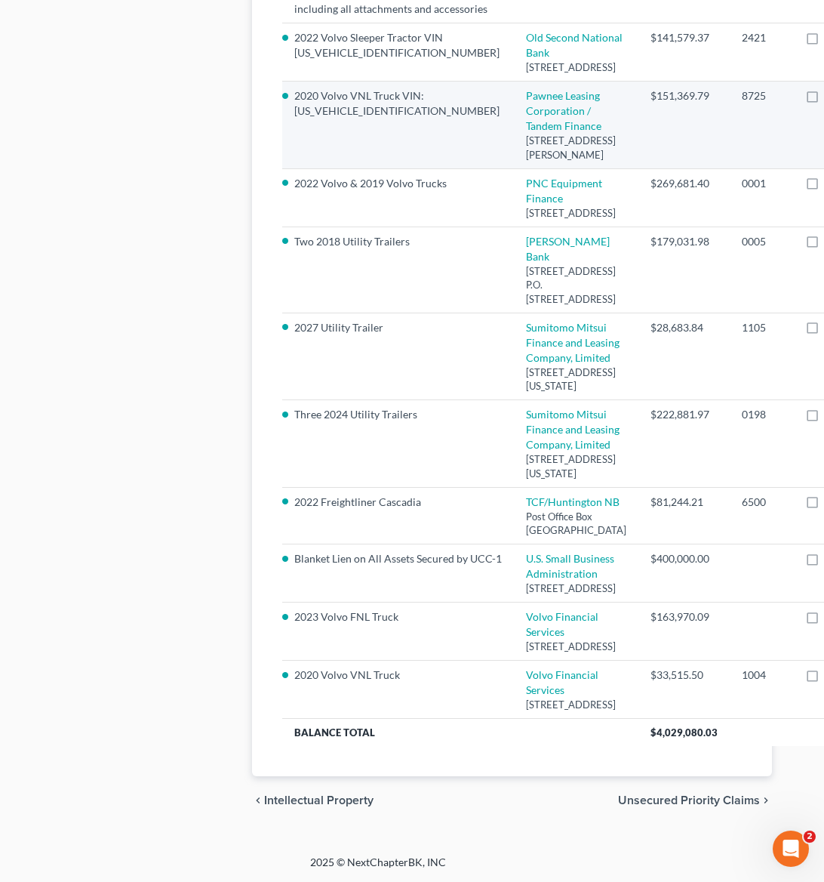
scroll to position [1791, 34]
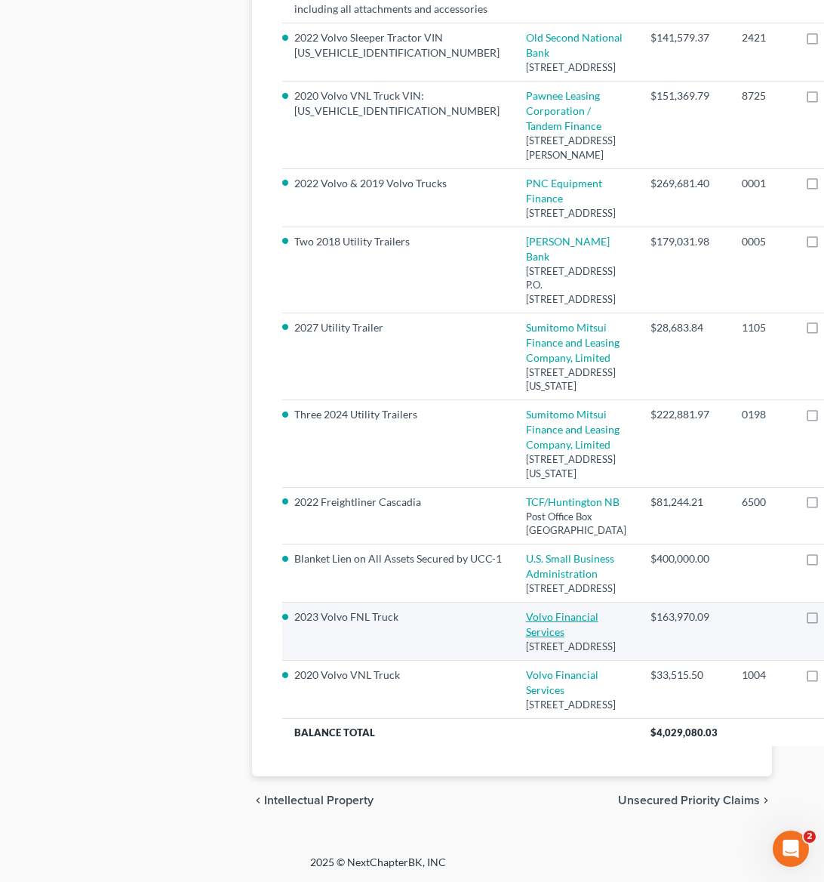
click at [526, 610] on link "Volvo Financial Services" at bounding box center [562, 624] width 72 height 28
select select "28"
select select "0"
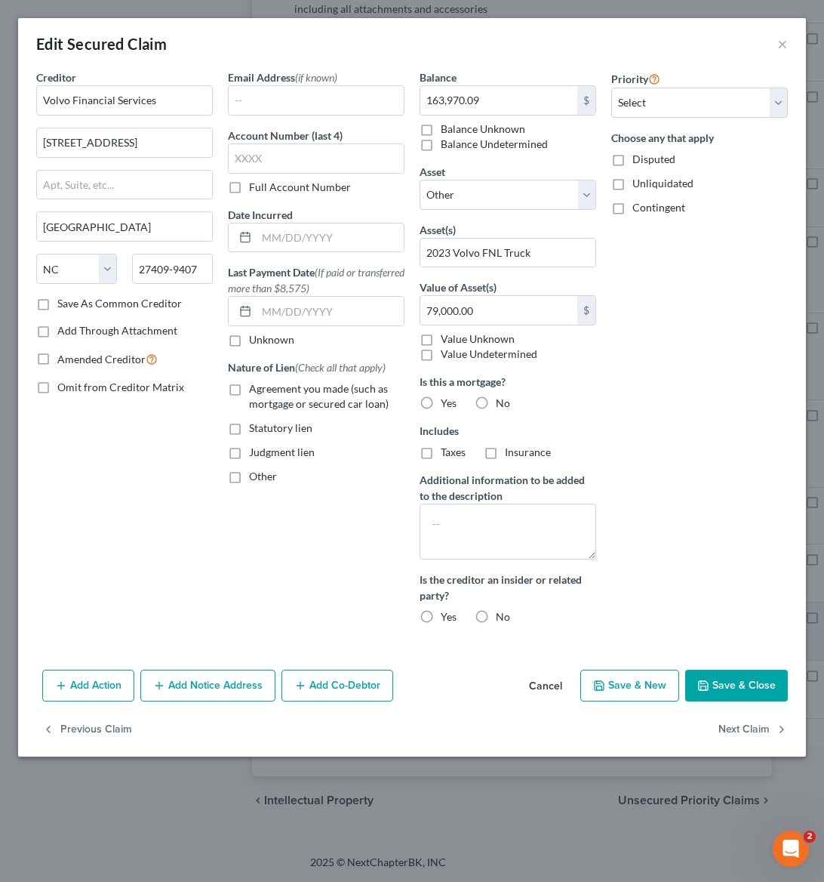
scroll to position [1774, 34]
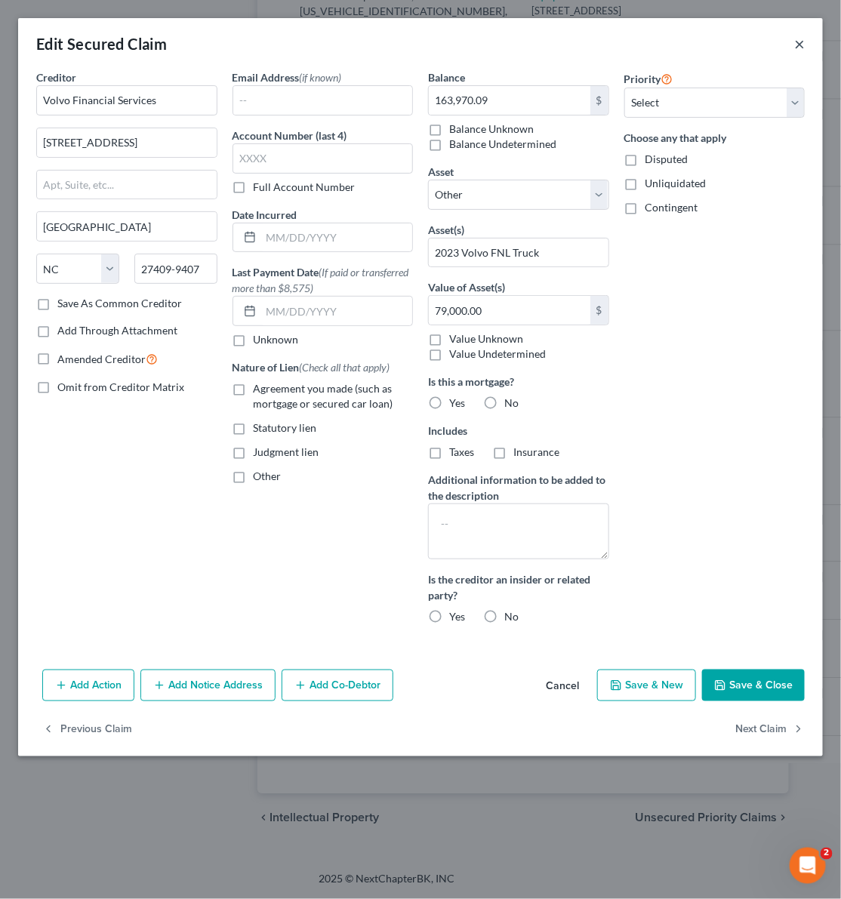
click at [796, 35] on button "×" at bounding box center [799, 44] width 11 height 18
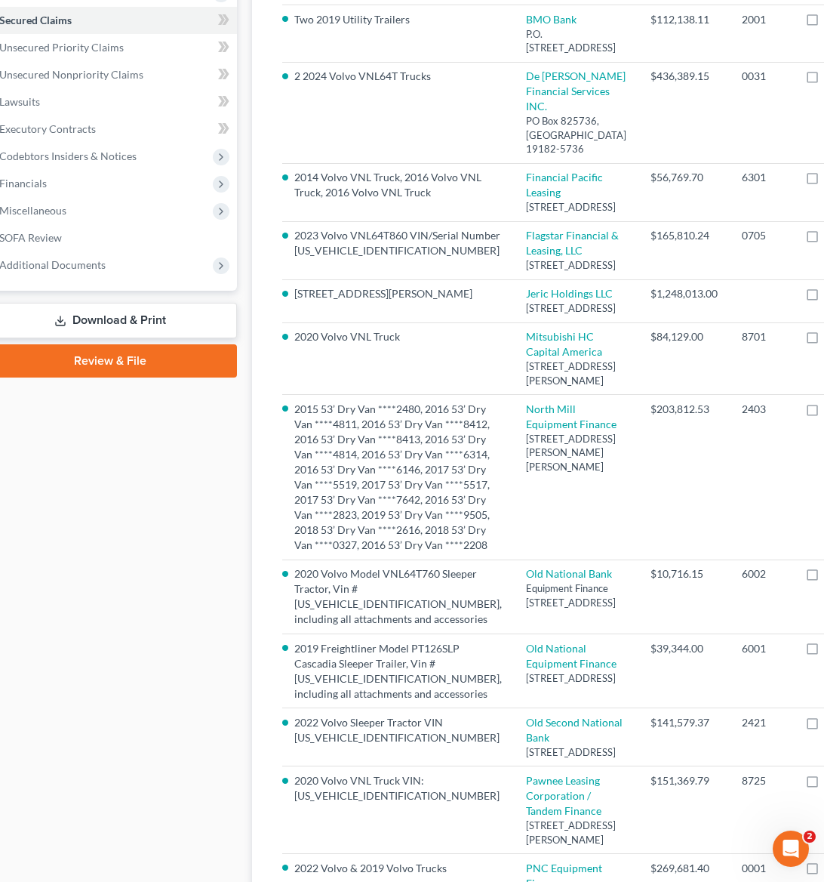
scroll to position [0, 34]
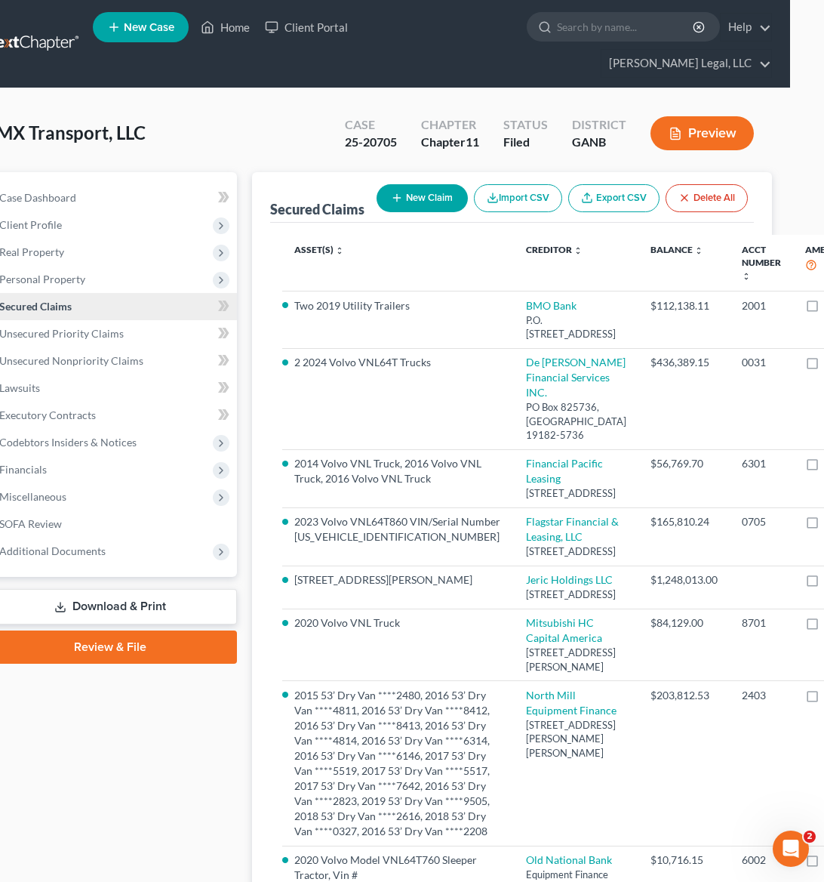
click at [85, 293] on link "Secured Claims" at bounding box center [112, 306] width 250 height 27
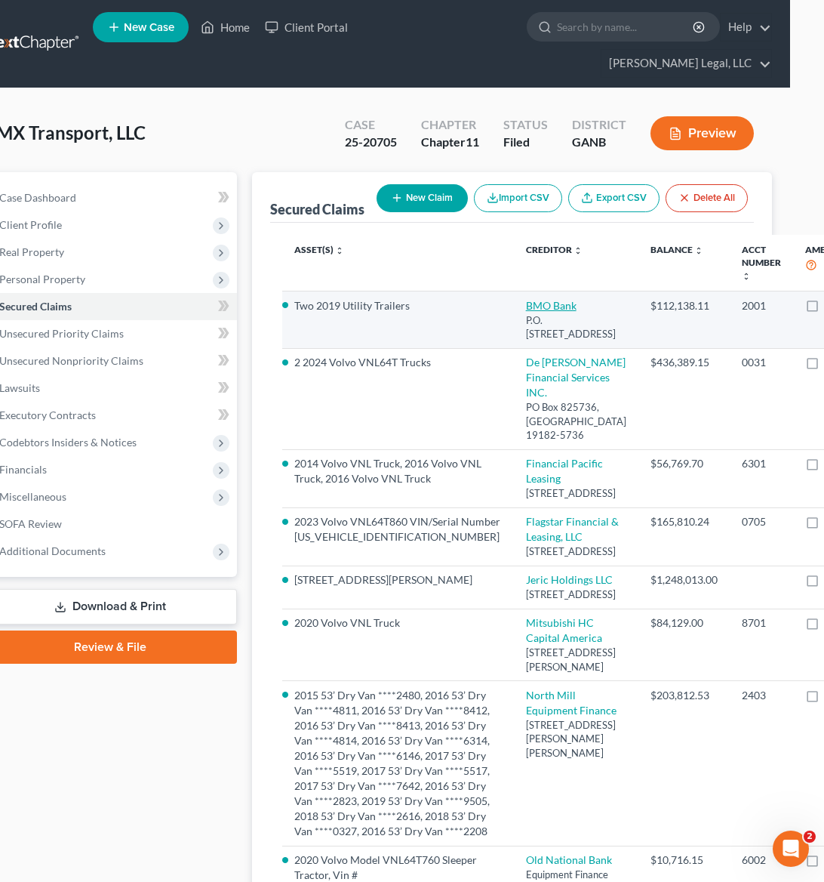
click at [526, 299] on link "BMO Bank" at bounding box center [551, 305] width 51 height 13
select select "14"
select select "0"
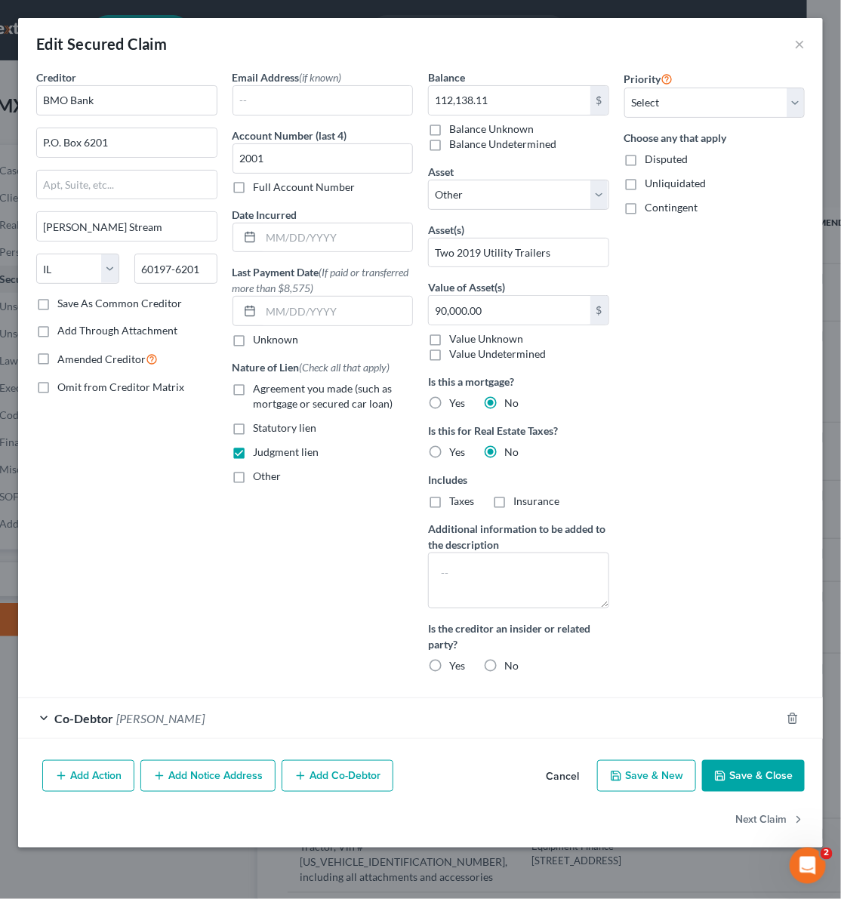
click at [644, 448] on div "Priority Select 1st 2nd 3rd 4th 5th 6th 7th 8th 9th 10th 11th 12th 13th 14th 15…" at bounding box center [715, 377] width 196 height 616
click at [804, 38] on button "×" at bounding box center [799, 44] width 11 height 18
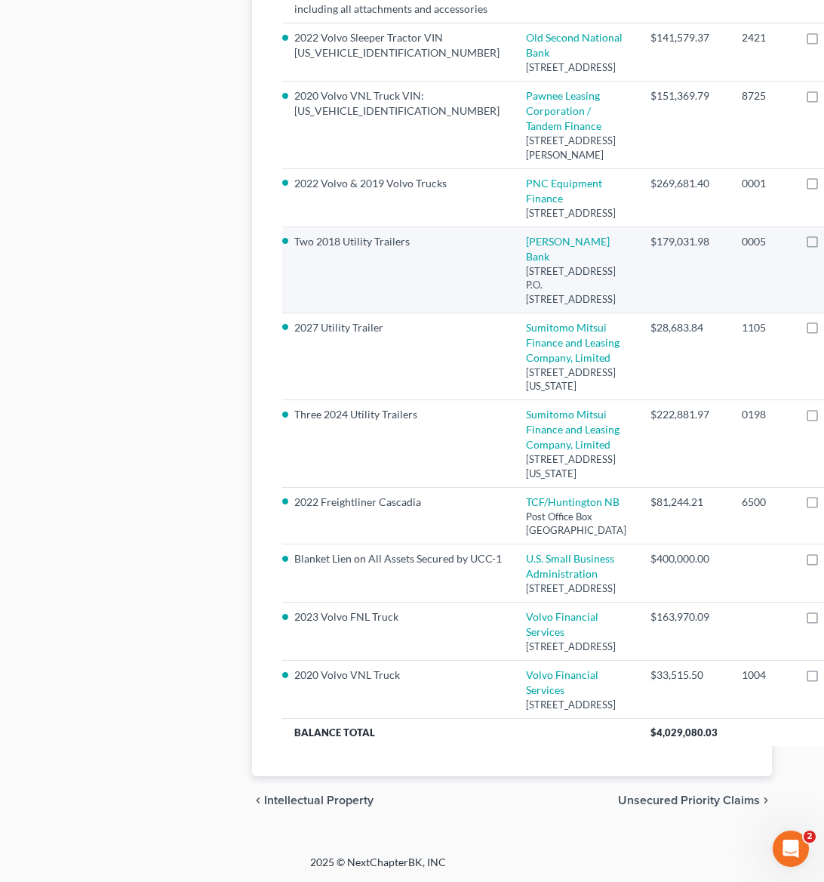
scroll to position [1112, 34]
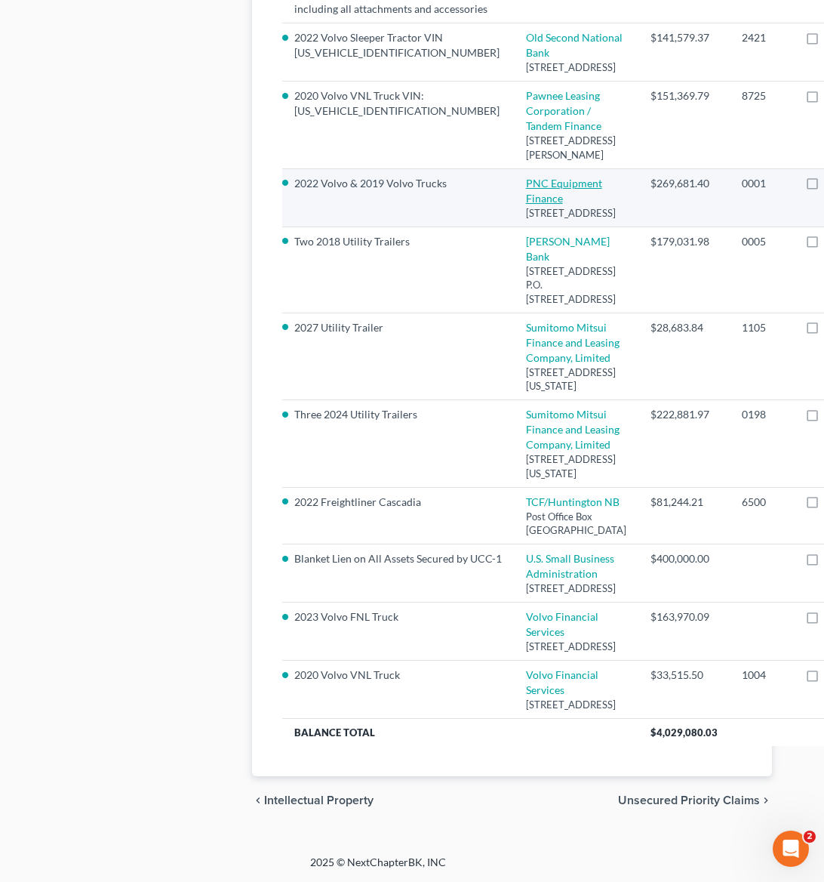
click at [526, 205] on link "PNC Equipment Finance" at bounding box center [564, 191] width 76 height 28
select select "39"
select select "0"
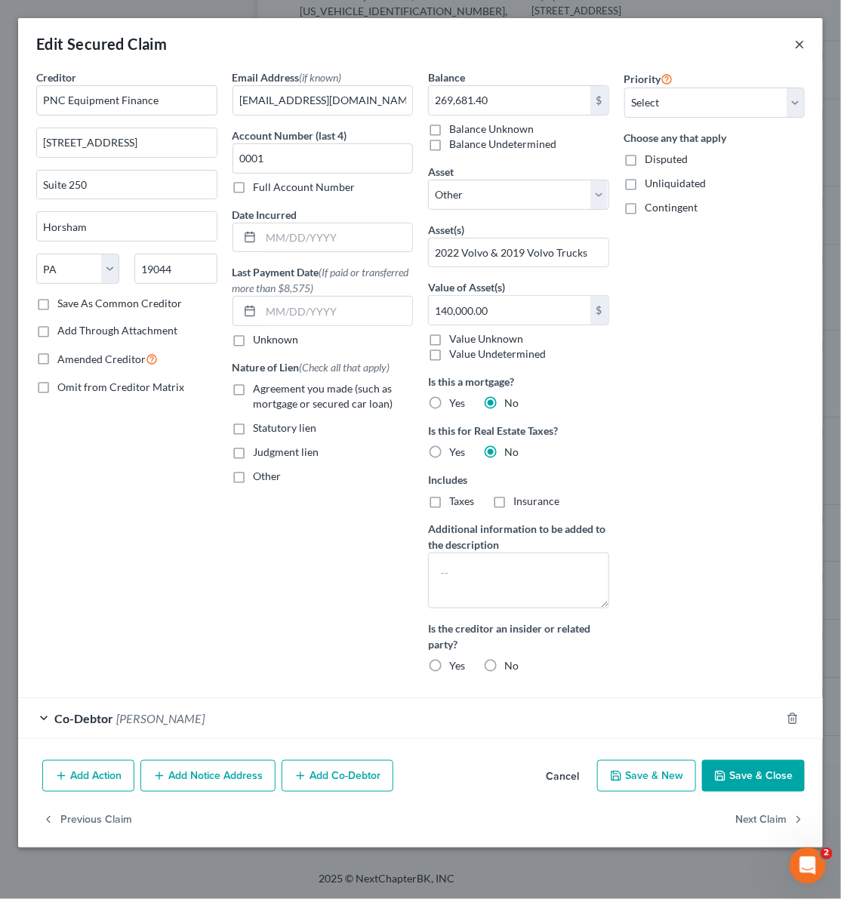
click at [802, 48] on button "×" at bounding box center [799, 44] width 11 height 18
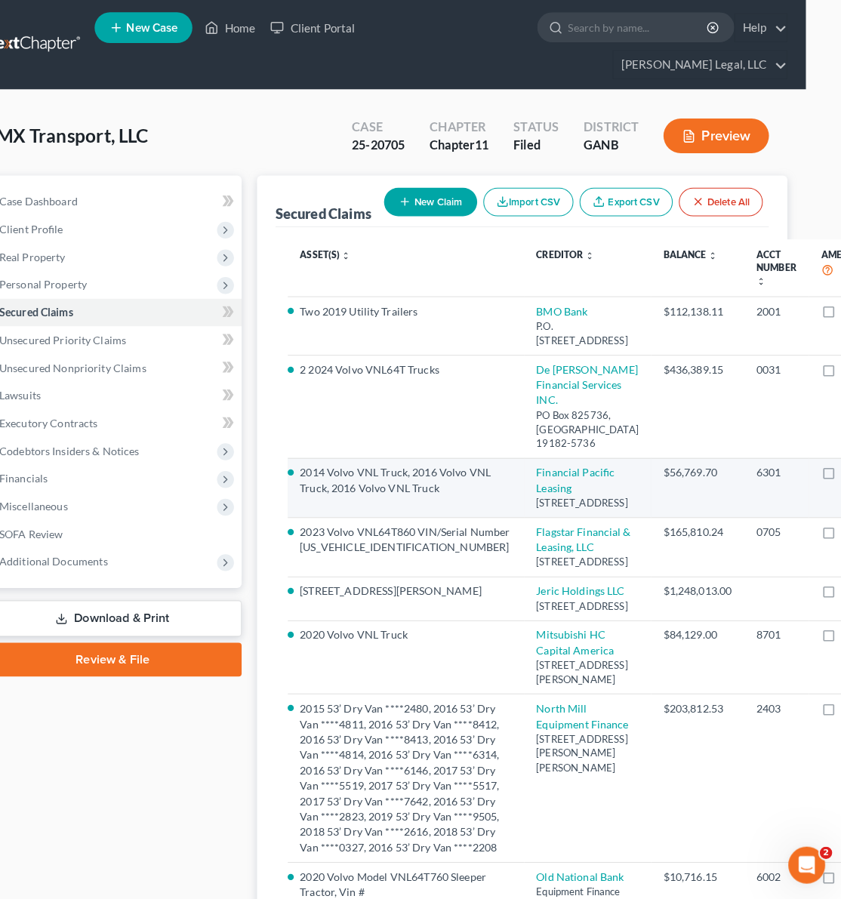
scroll to position [1767, 34]
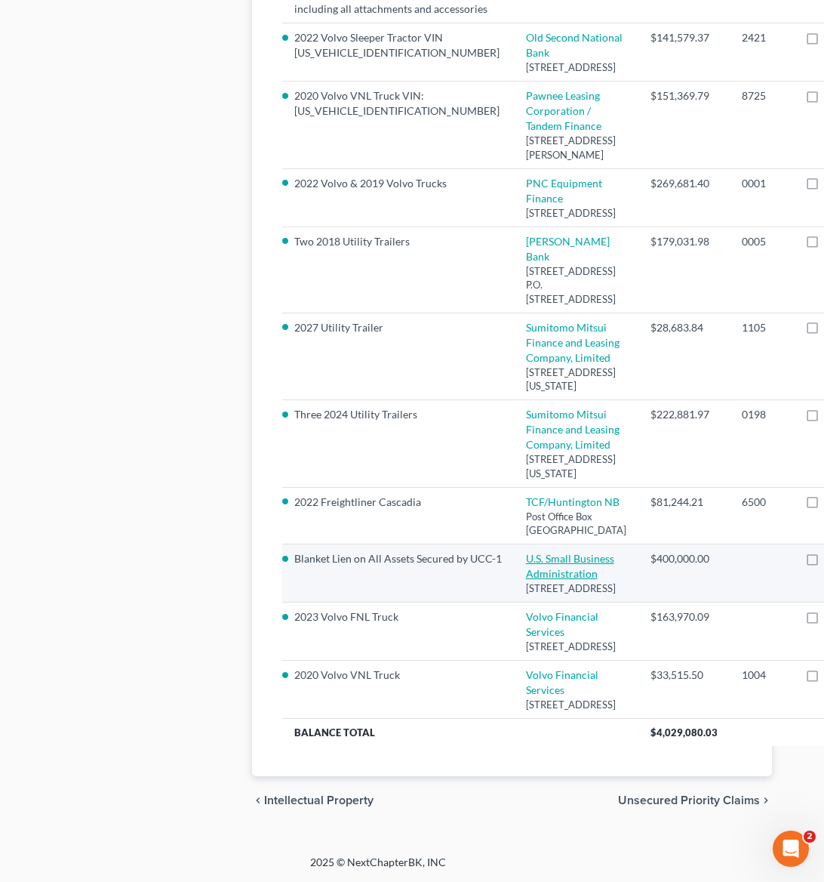
click at [526, 552] on link "U.S. Small Business Administration" at bounding box center [570, 566] width 88 height 28
select select "0"
